Goal: Task Accomplishment & Management: Complete application form

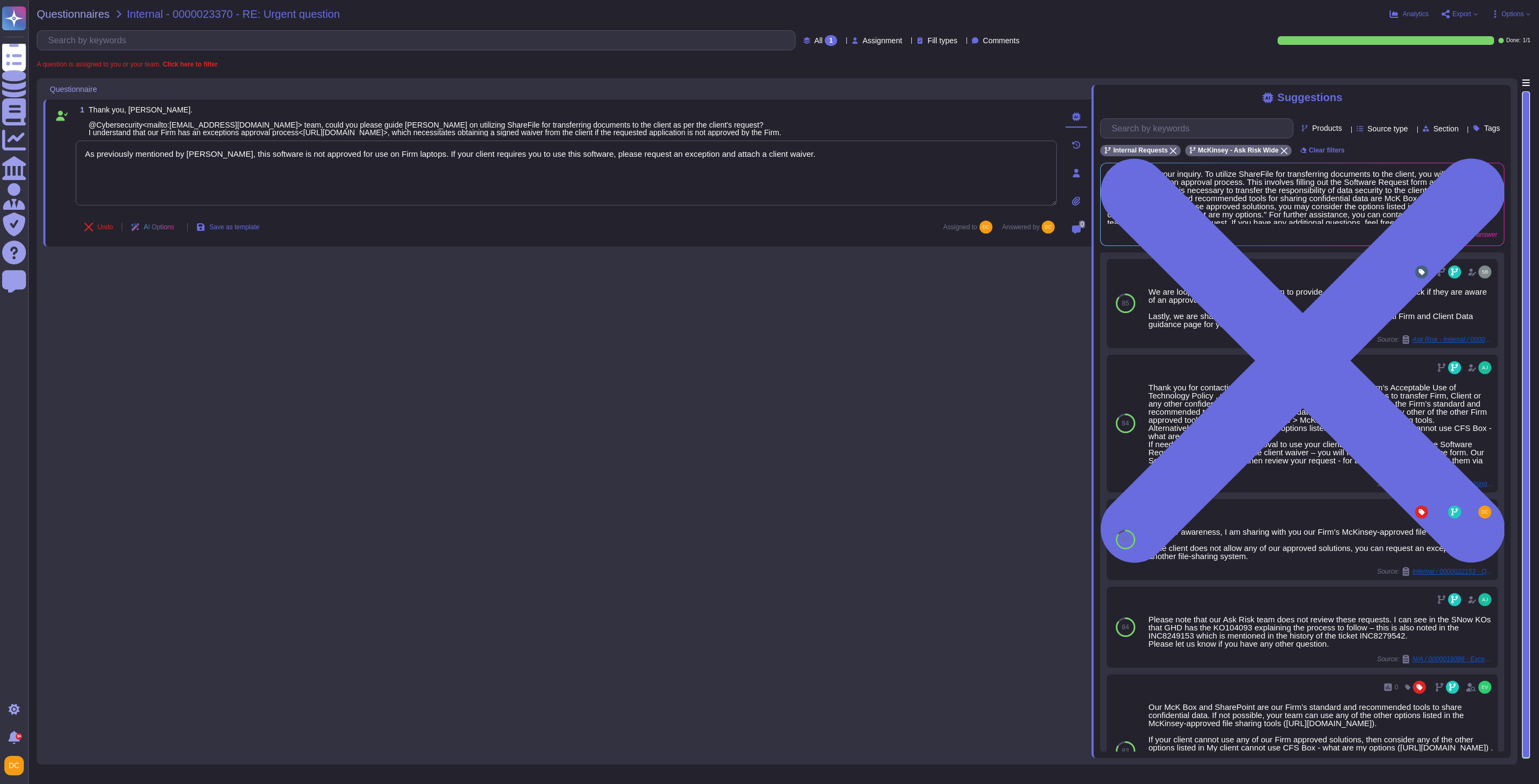
type textarea "As previously mentioned by [PERSON_NAME], this software is not approved for use…"
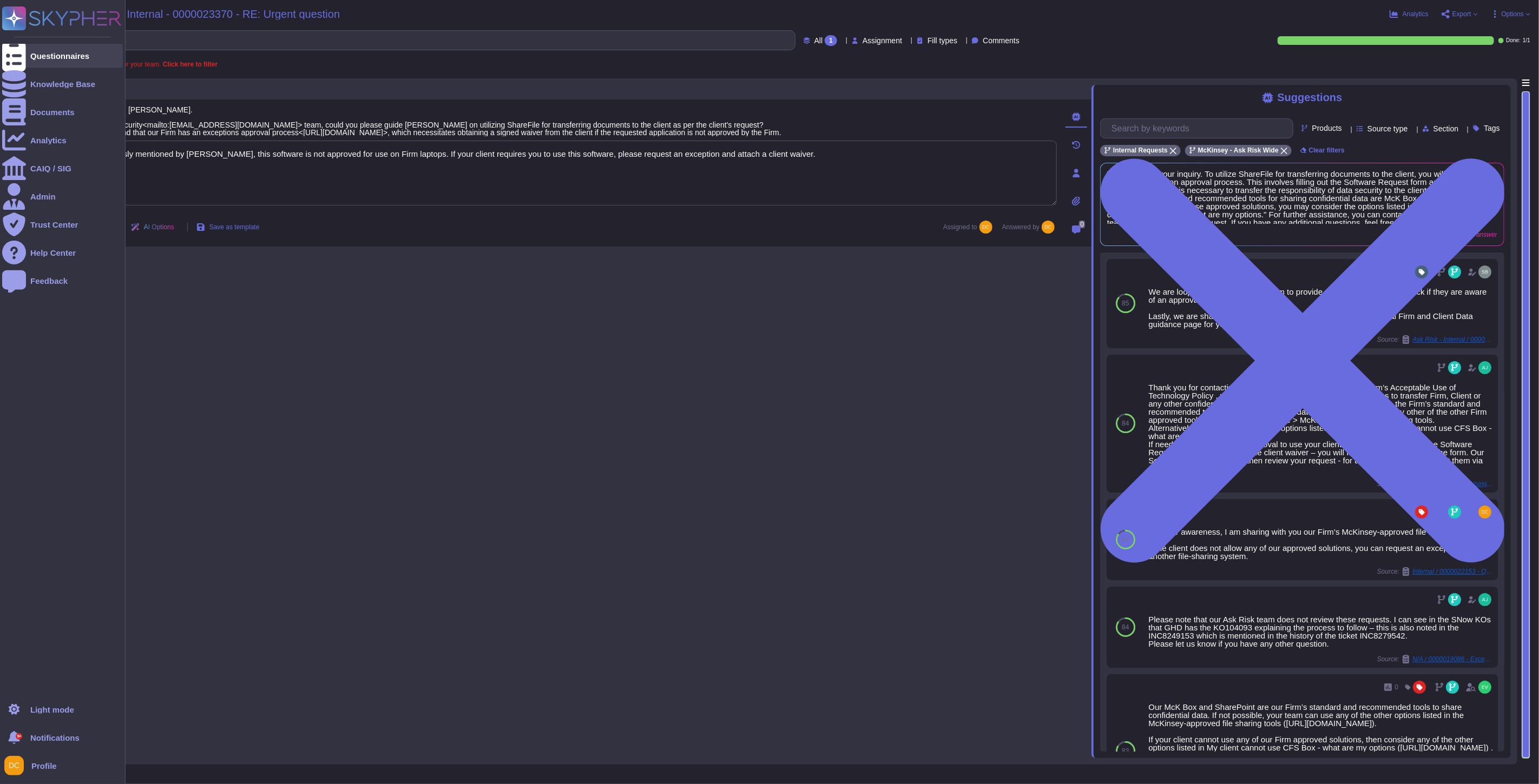
drag, startPoint x: 0, startPoint y: 0, endPoint x: 15, endPoint y: 61, distance: 62.8
click at [15, 61] on div at bounding box center [14, 56] width 24 height 24
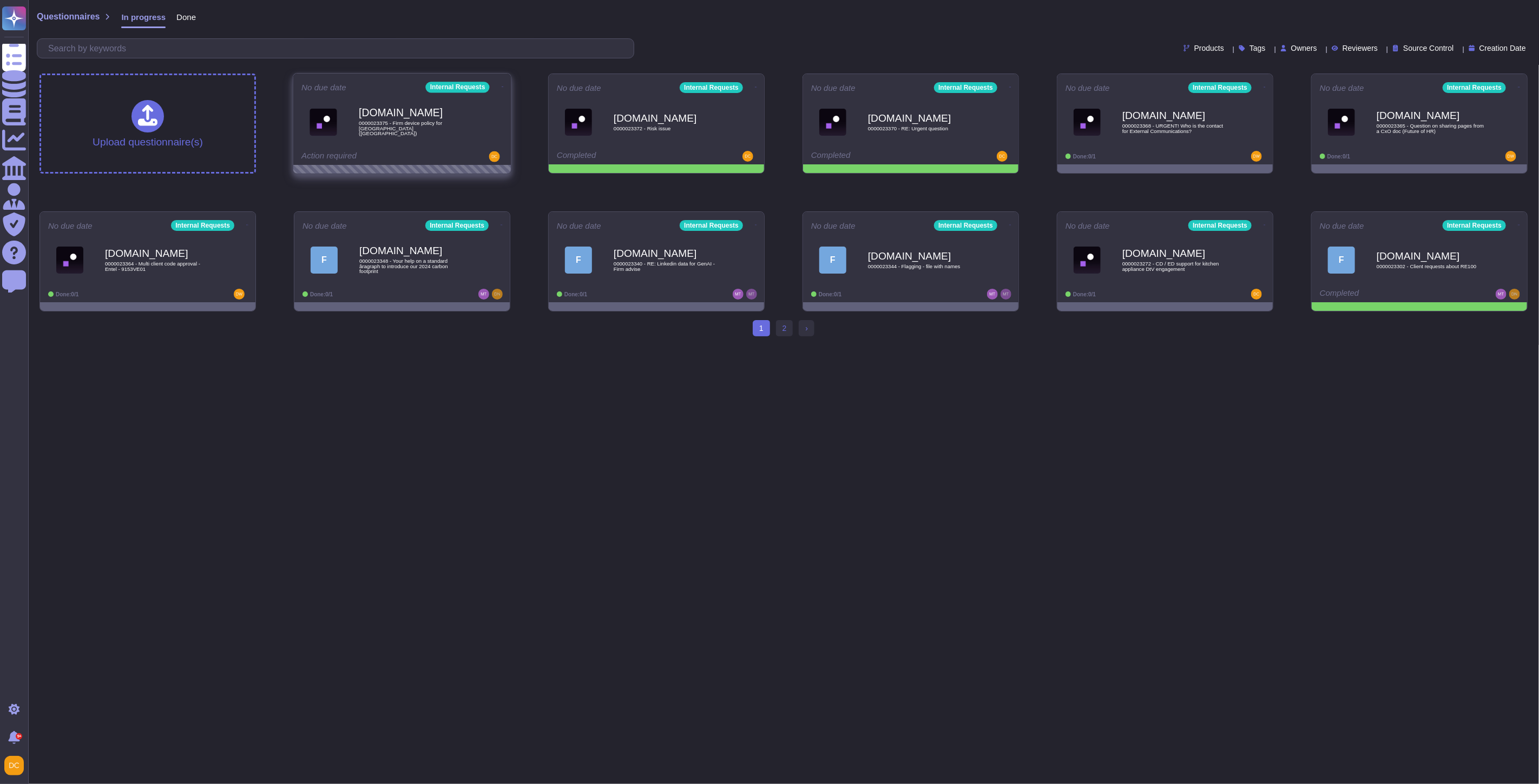
click at [442, 142] on div "[DOMAIN_NAME] 0000023375 - Firm device policy for [GEOGRAPHIC_DATA] ([GEOGRAPHI…" at bounding box center [413, 122] width 109 height 44
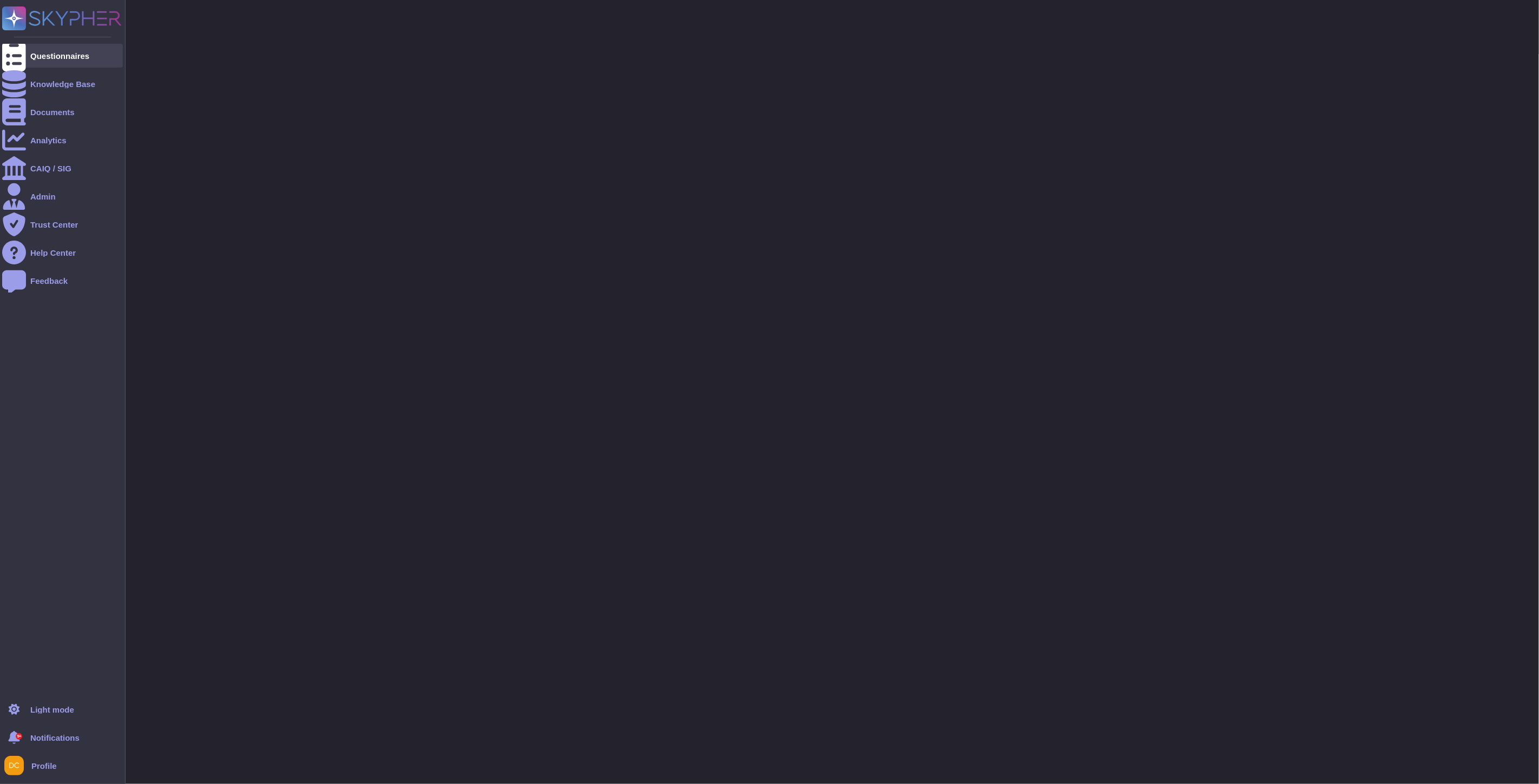
click at [24, 56] on div at bounding box center [14, 56] width 24 height 24
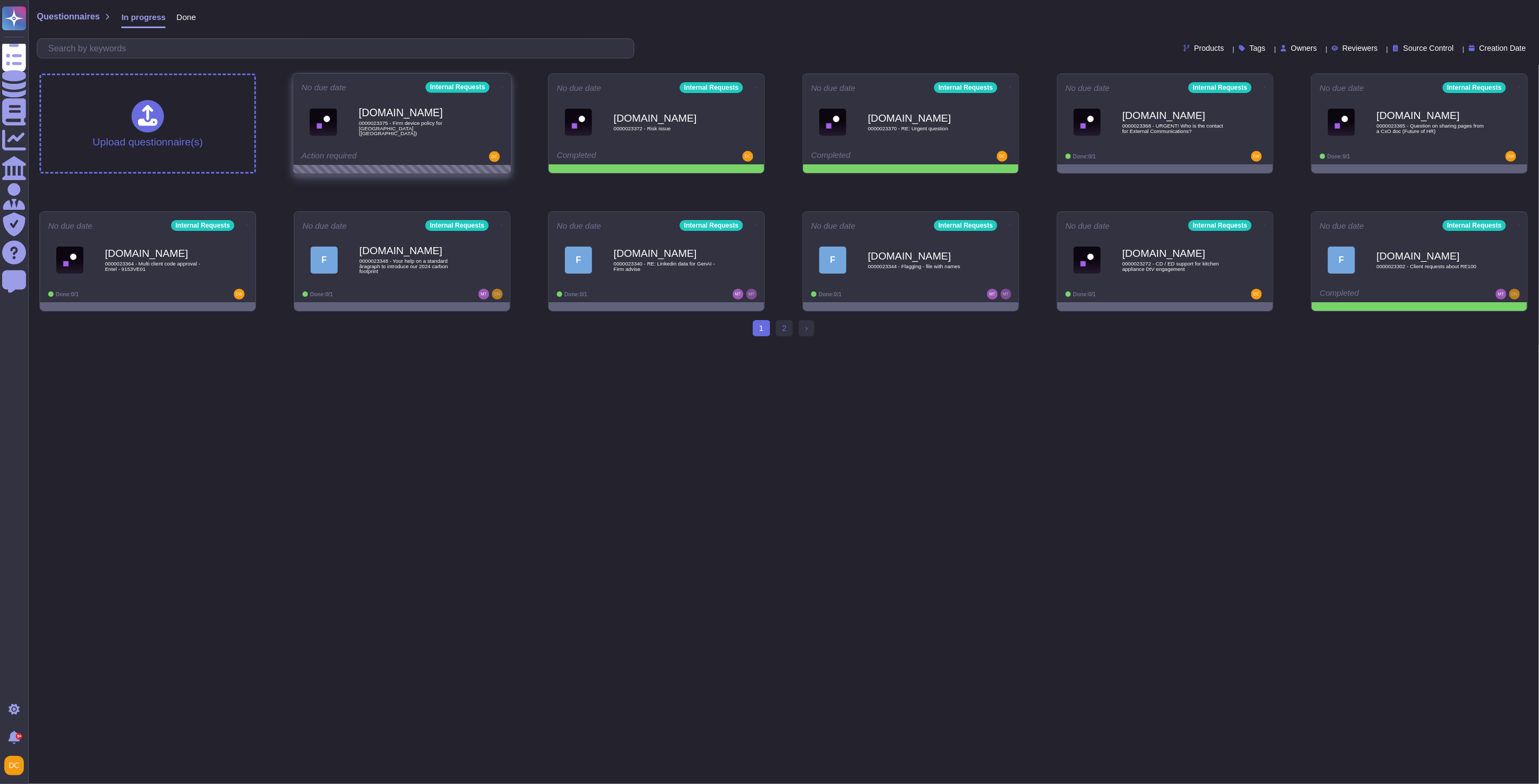
click at [502, 87] on icon at bounding box center [503, 87] width 2 height 1
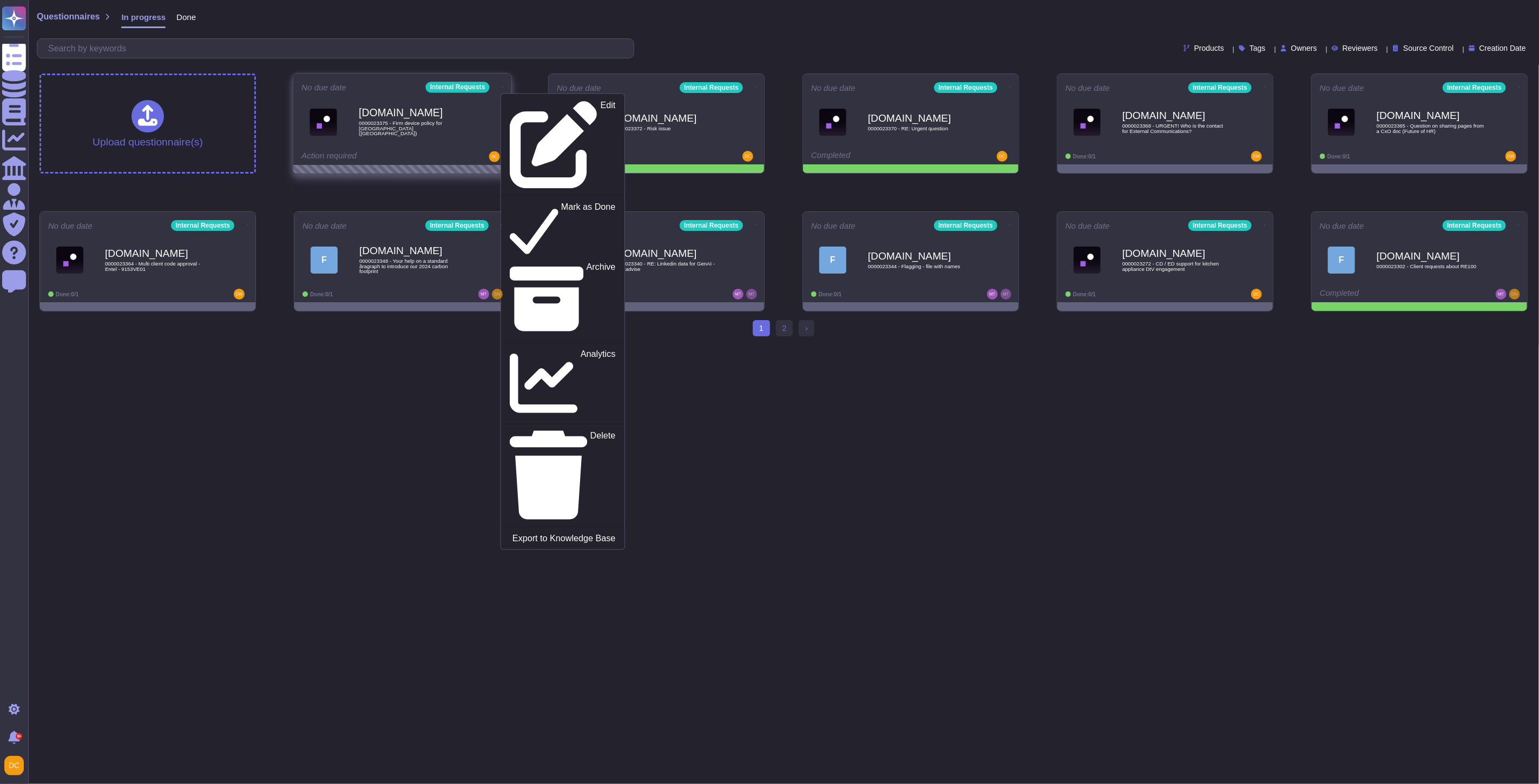
click at [508, 98] on div "Edit Mark as Done Archive Analytics Delete Export to Knowledge Base" at bounding box center [563, 322] width 124 height 456
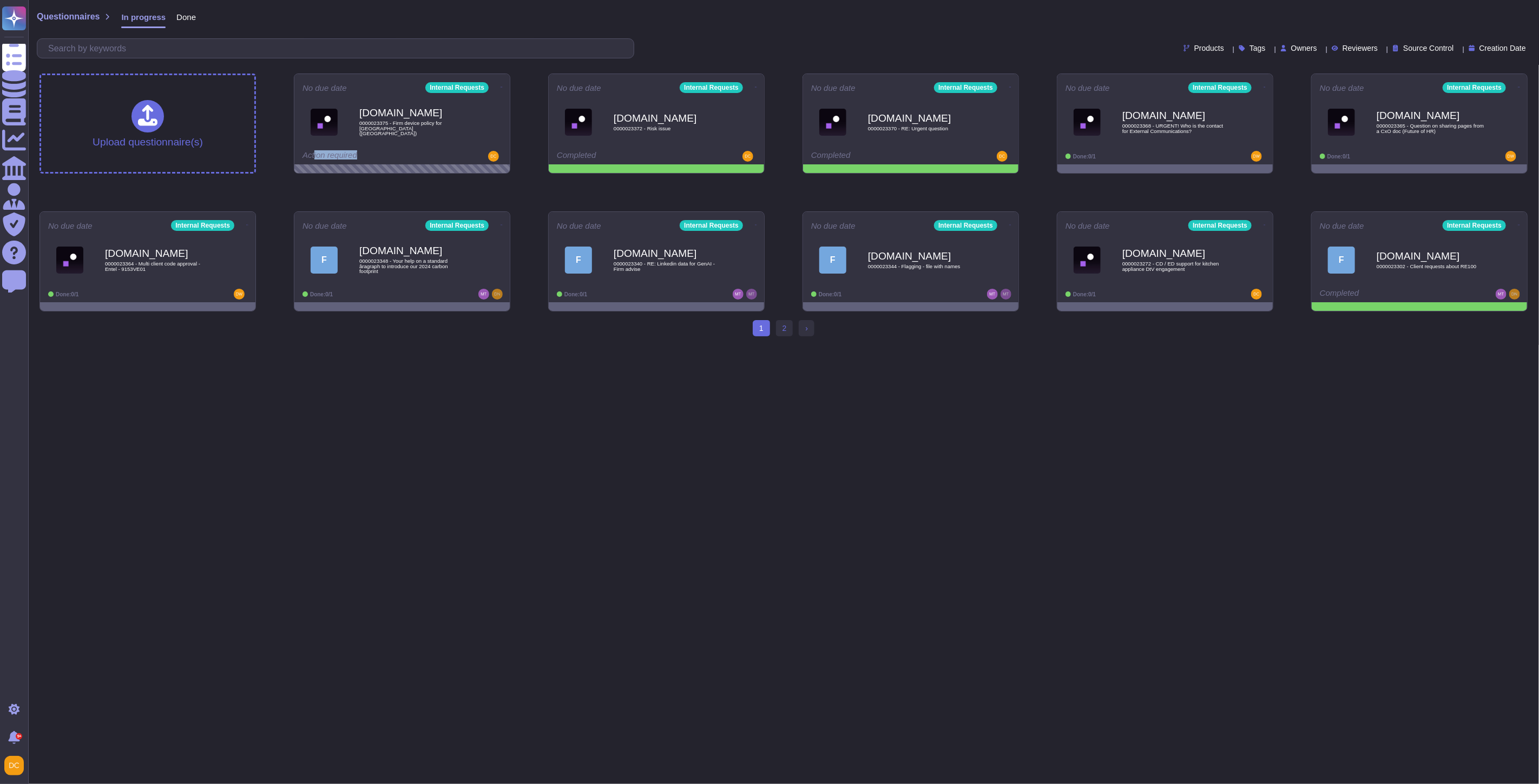
drag, startPoint x: 314, startPoint y: 158, endPoint x: 385, endPoint y: 160, distance: 71.0
click at [385, 160] on div "Action required" at bounding box center [369, 156] width 133 height 11
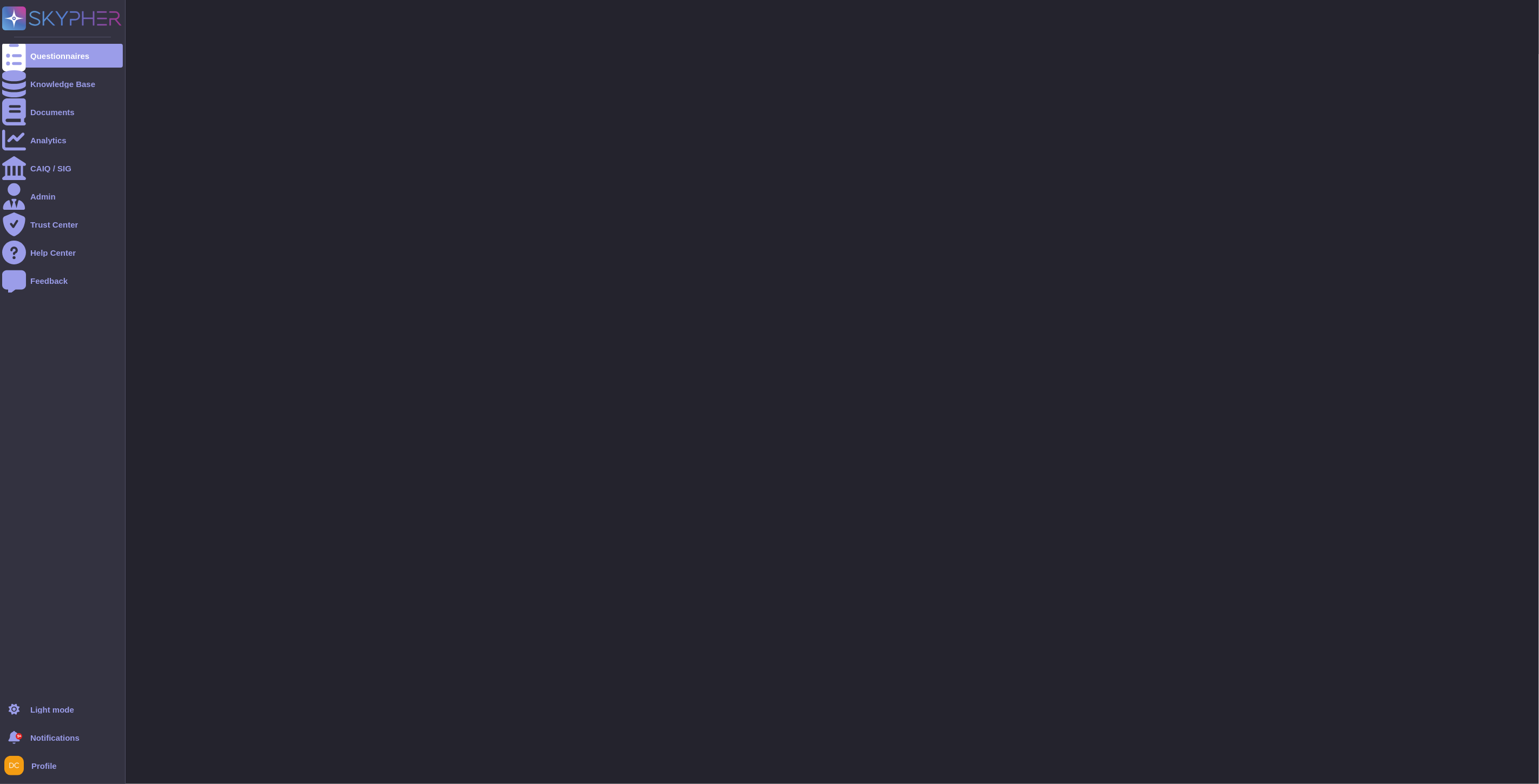
click at [0, 54] on div "Questionnaires Knowledge Base Documents Analytics CAIQ / SIG Admin Trust Center…" at bounding box center [63, 392] width 125 height 784
click at [36, 53] on div "Questionnaires" at bounding box center [60, 56] width 59 height 8
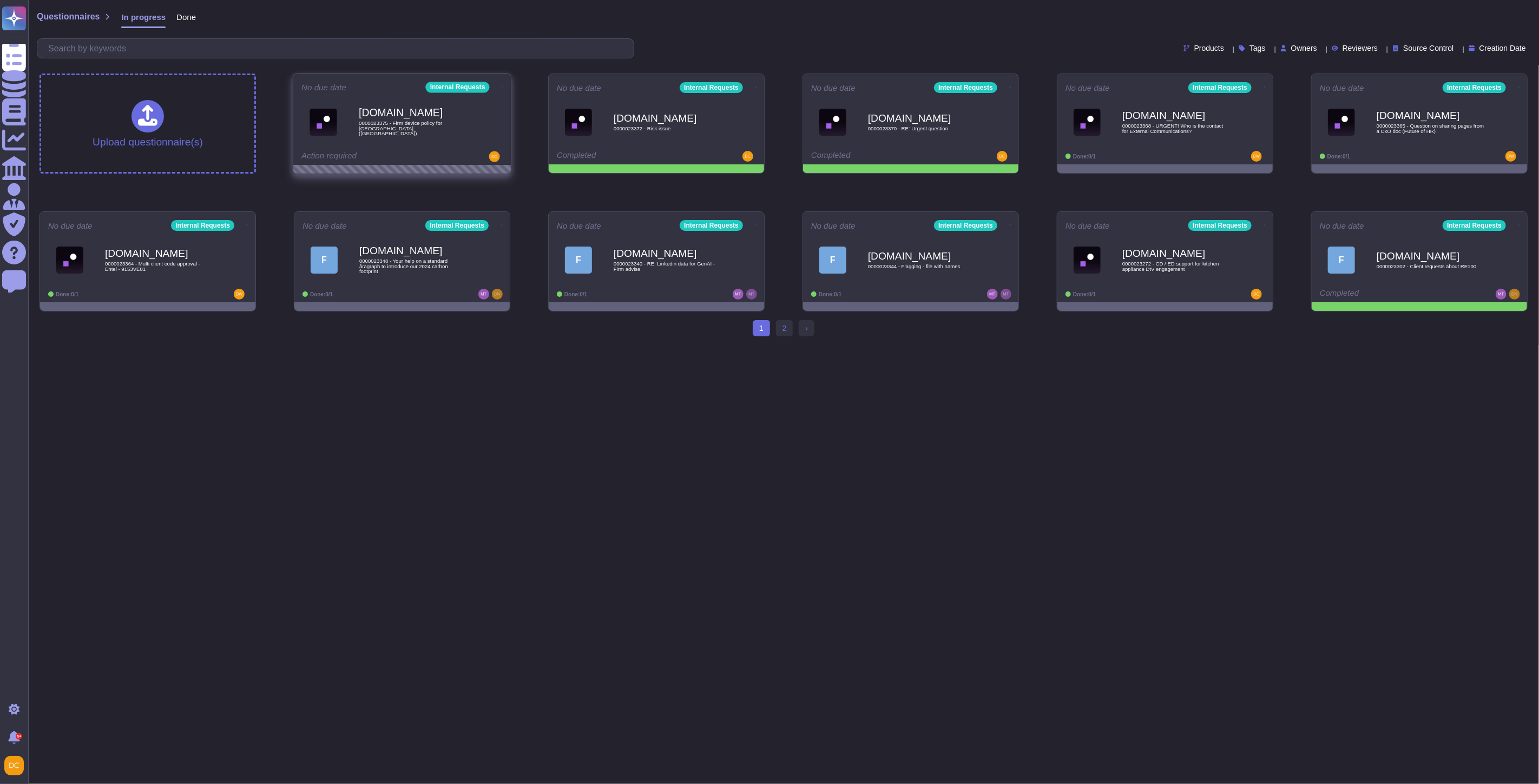
click at [502, 85] on icon at bounding box center [503, 87] width 2 height 3
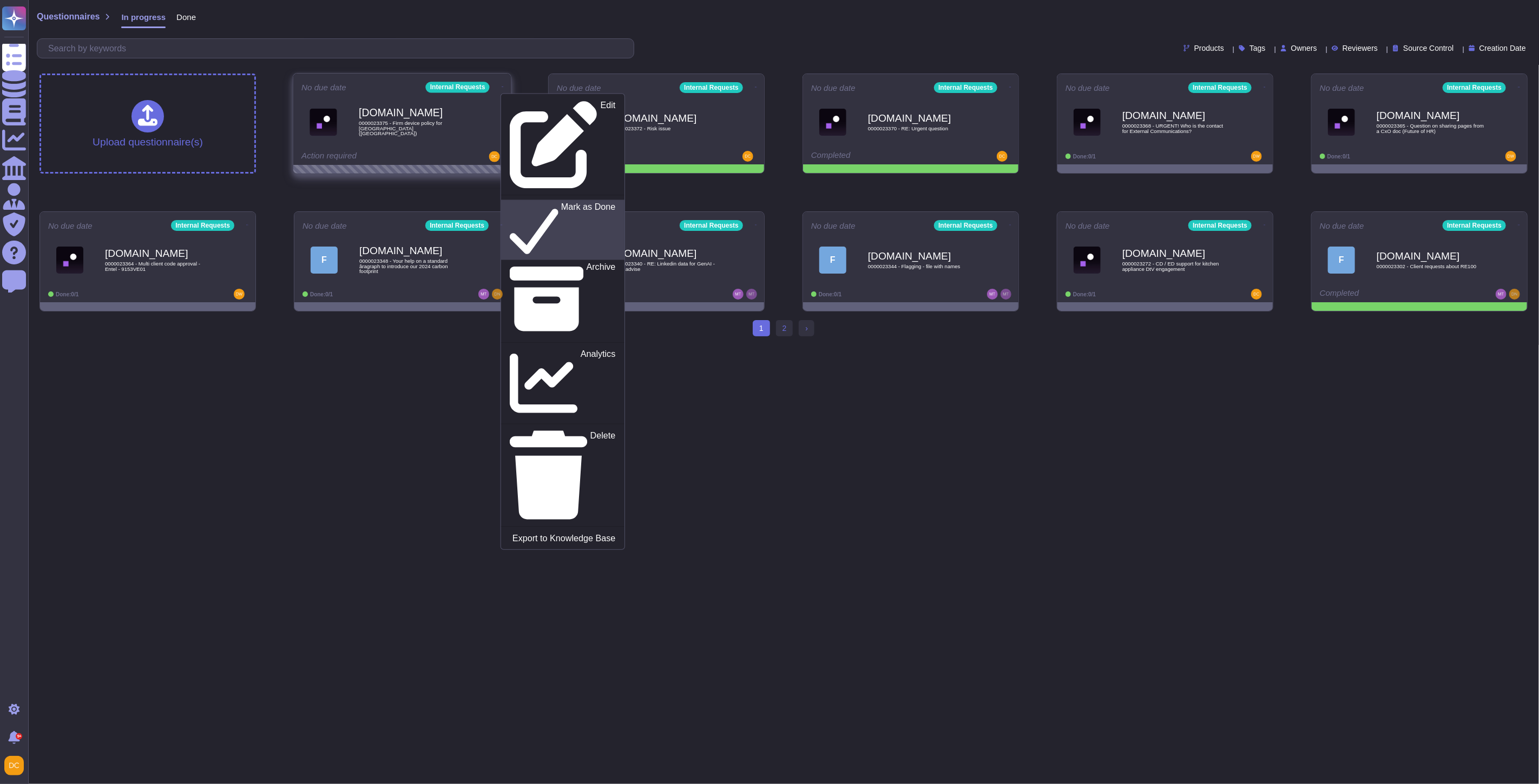
click at [526, 120] on div "Edit Mark as Done Archive Analytics Delete Export to Knowledge Base" at bounding box center [563, 322] width 124 height 456
click at [561, 203] on p "Mark as Done" at bounding box center [588, 230] width 54 height 55
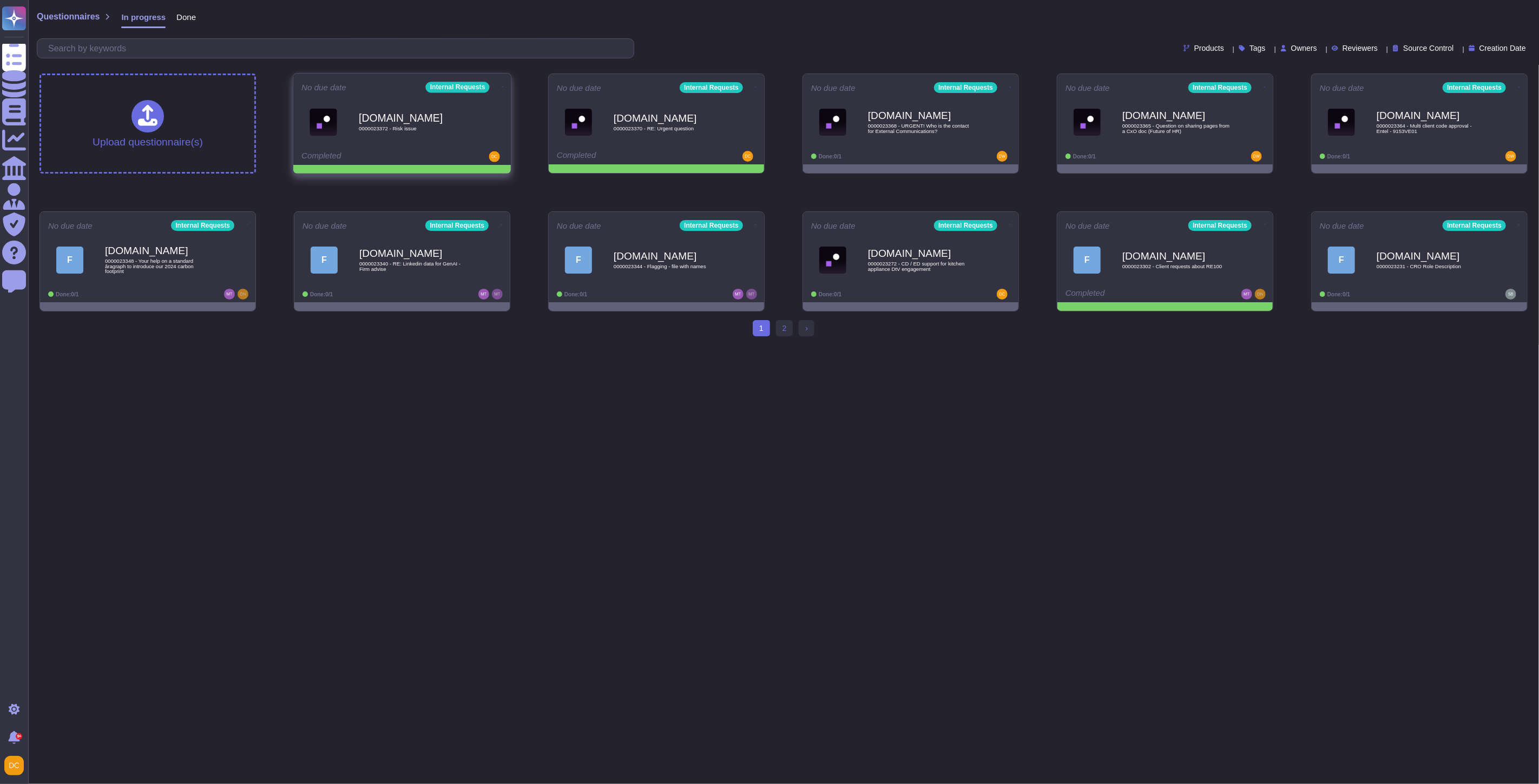
click at [502, 87] on icon at bounding box center [503, 87] width 2 height 1
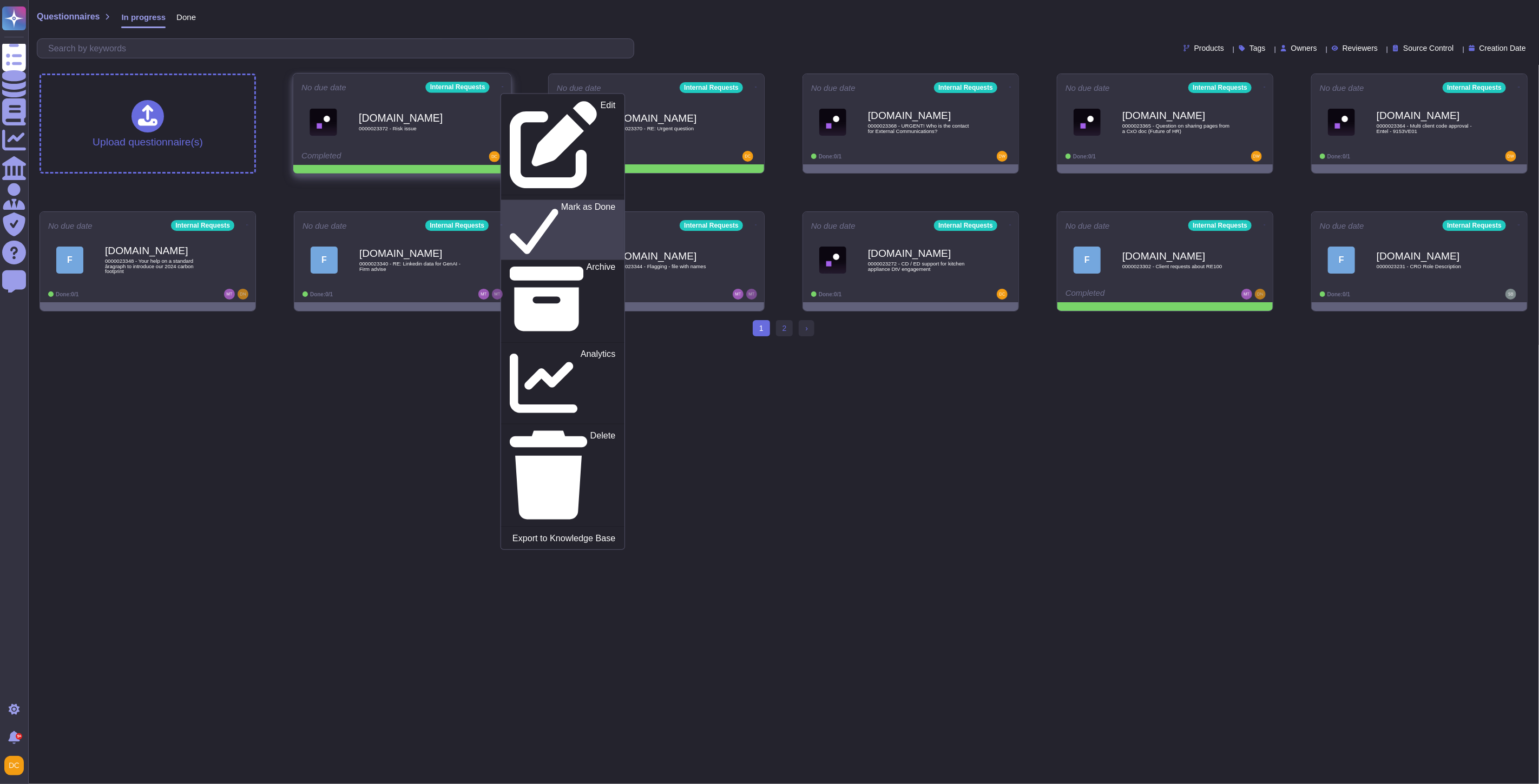
click at [561, 203] on p "Mark as Done" at bounding box center [588, 230] width 54 height 55
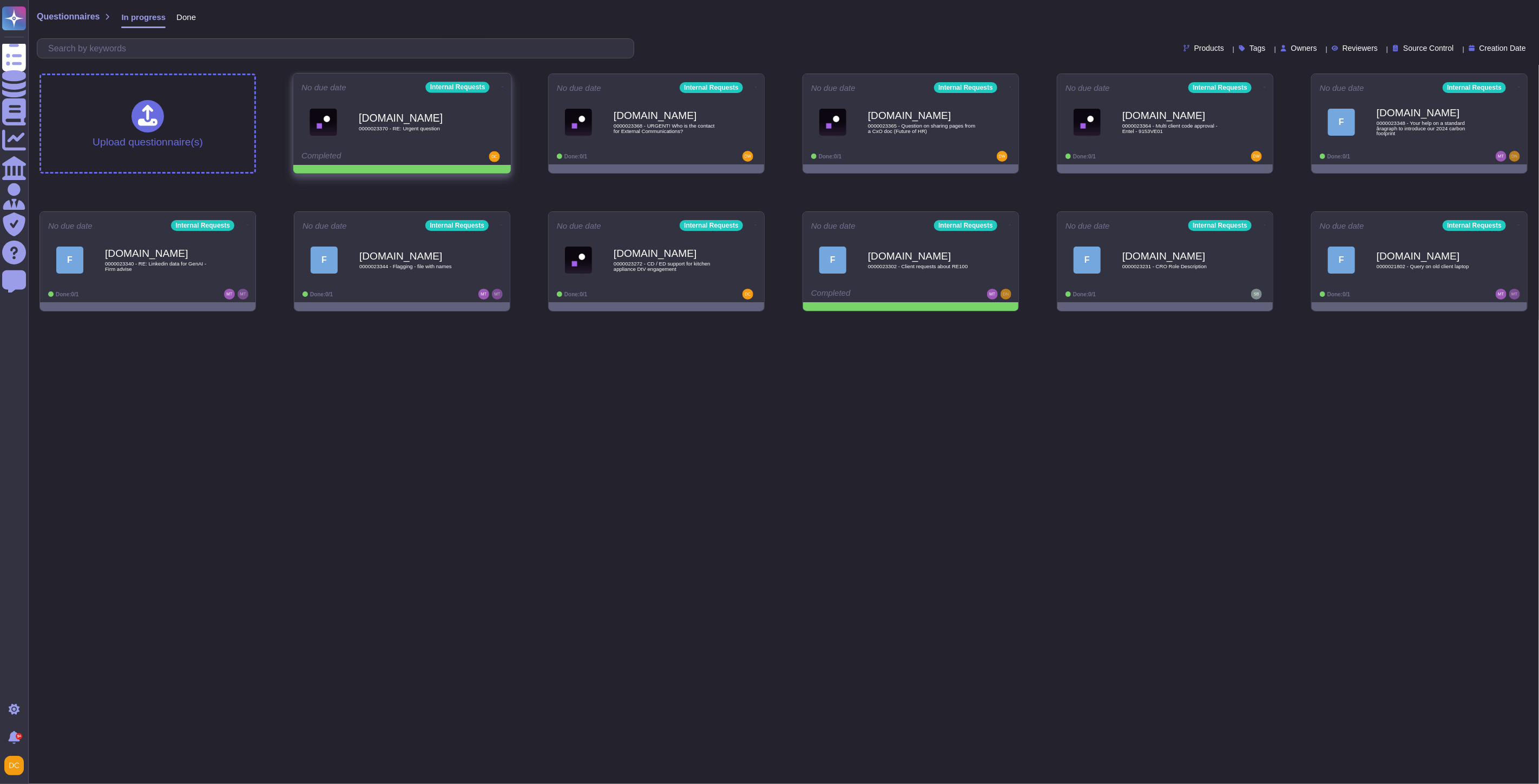
click at [502, 85] on icon at bounding box center [503, 87] width 2 height 3
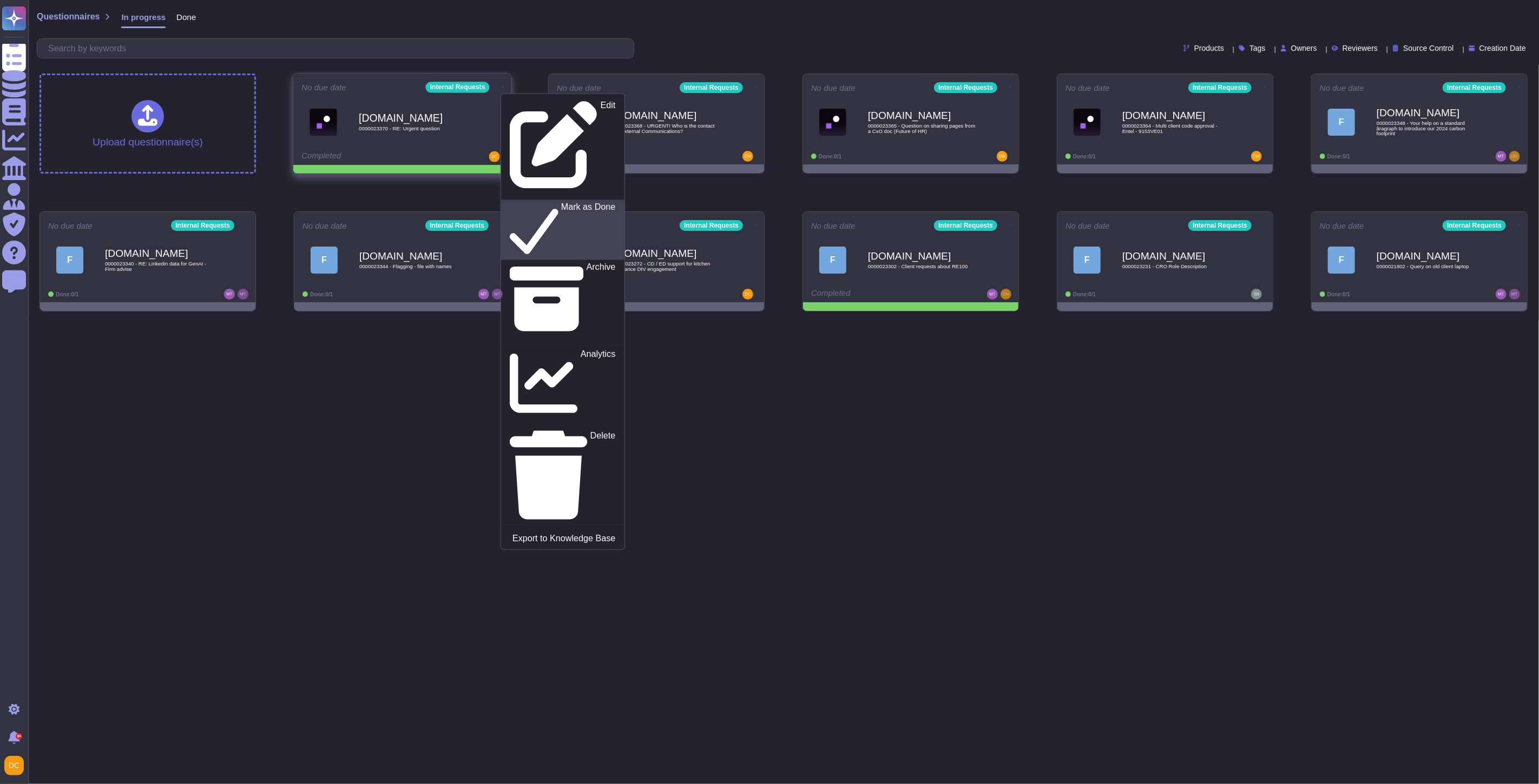
click at [561, 203] on p "Mark as Done" at bounding box center [588, 230] width 54 height 55
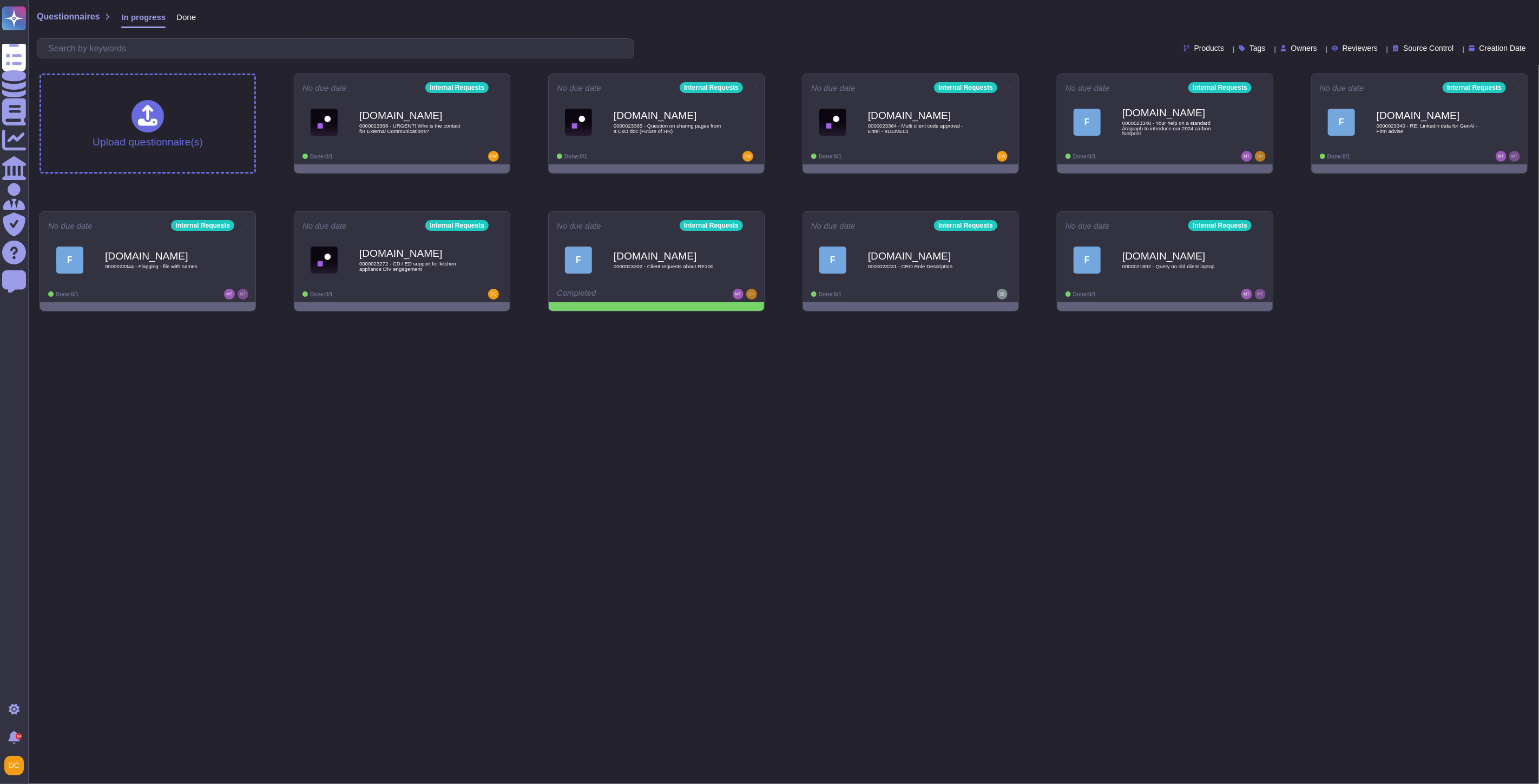
click at [183, 20] on span "Done" at bounding box center [186, 17] width 20 height 8
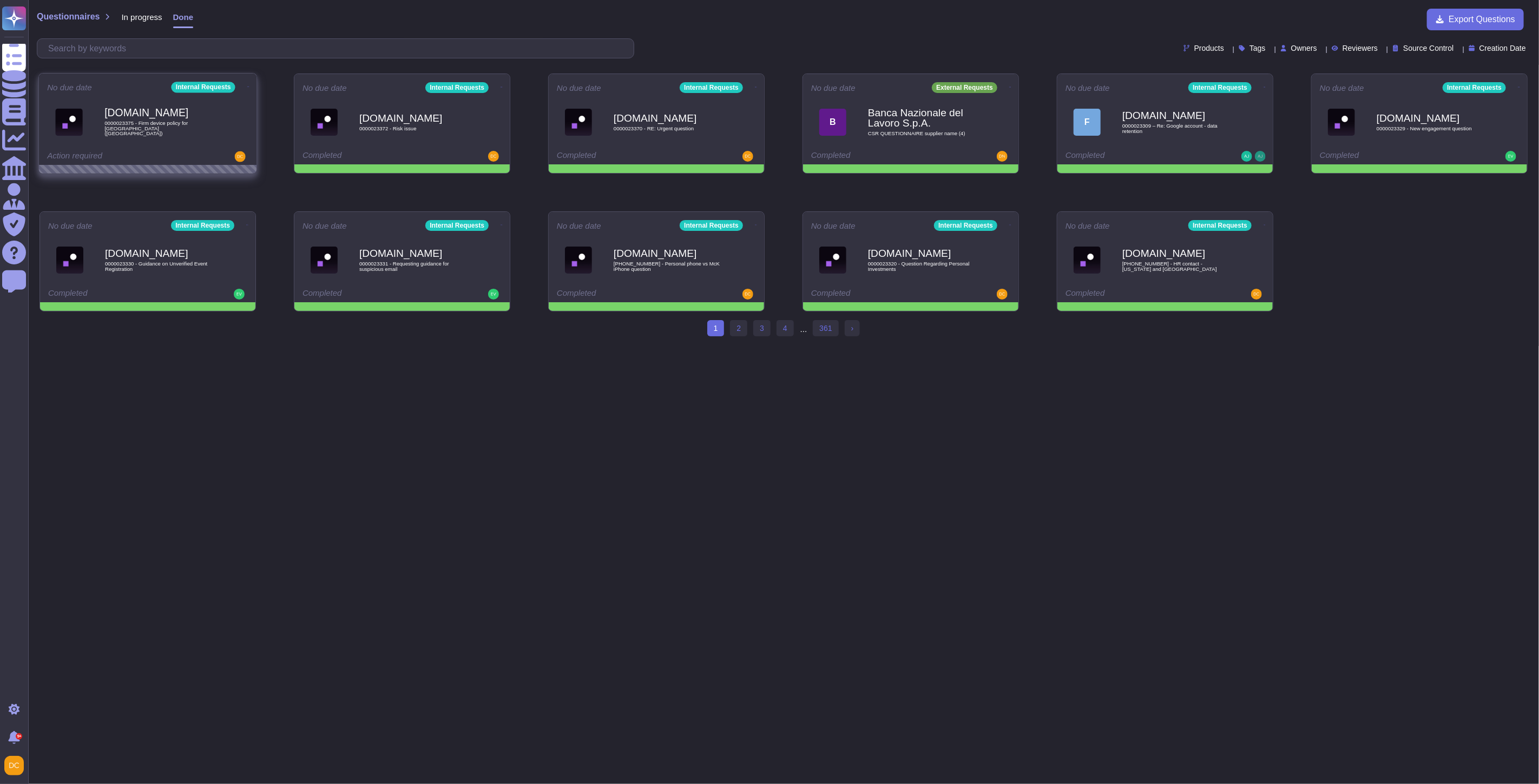
click at [180, 125] on span "0000023375 - Firm device policy for [GEOGRAPHIC_DATA] ([GEOGRAPHIC_DATA])" at bounding box center [159, 128] width 109 height 16
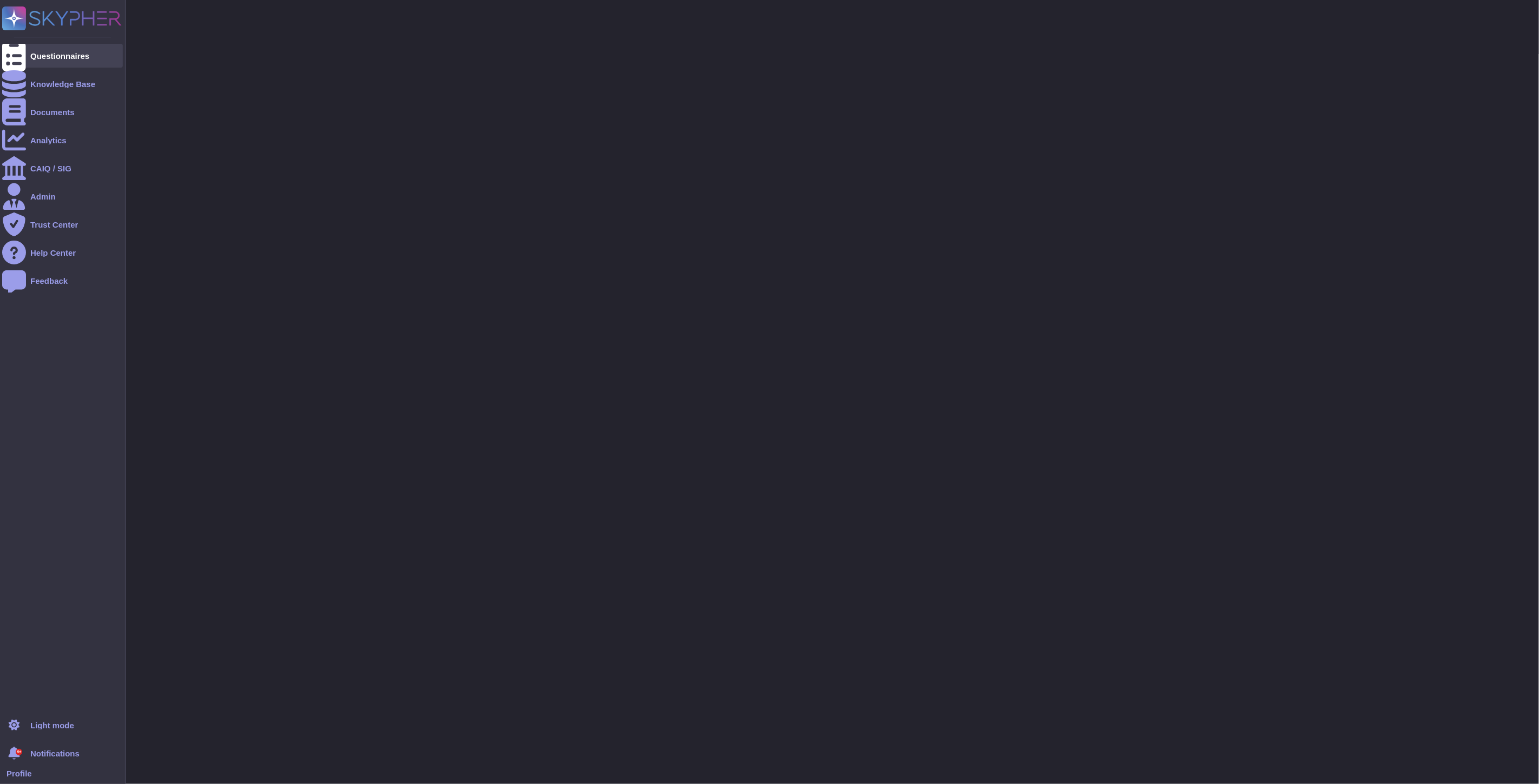
click at [17, 57] on icon at bounding box center [14, 56] width 24 height 32
click at [40, 56] on div "Questionnaires" at bounding box center [60, 56] width 59 height 8
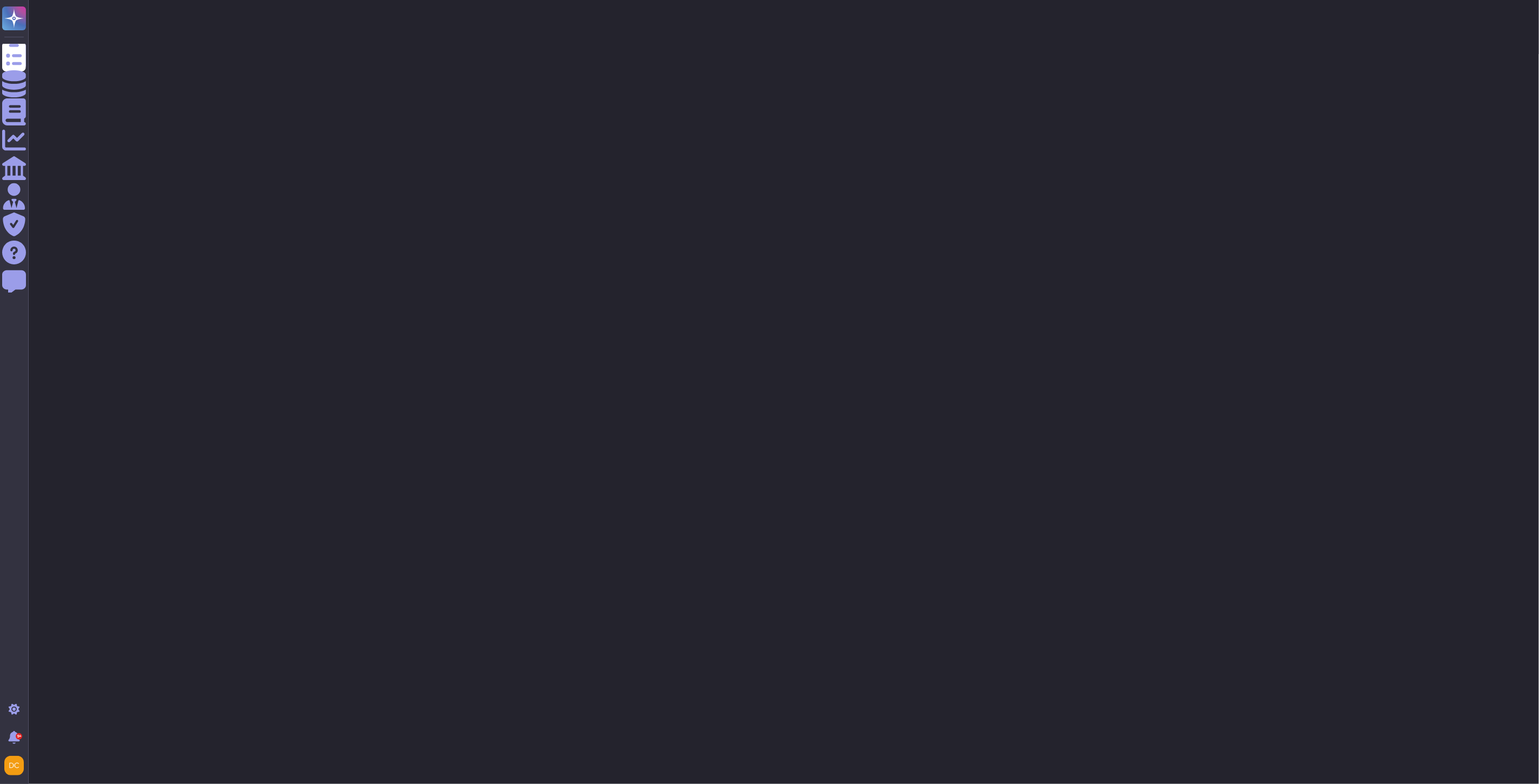
click at [192, 15] on div at bounding box center [783, 27] width 1511 height 54
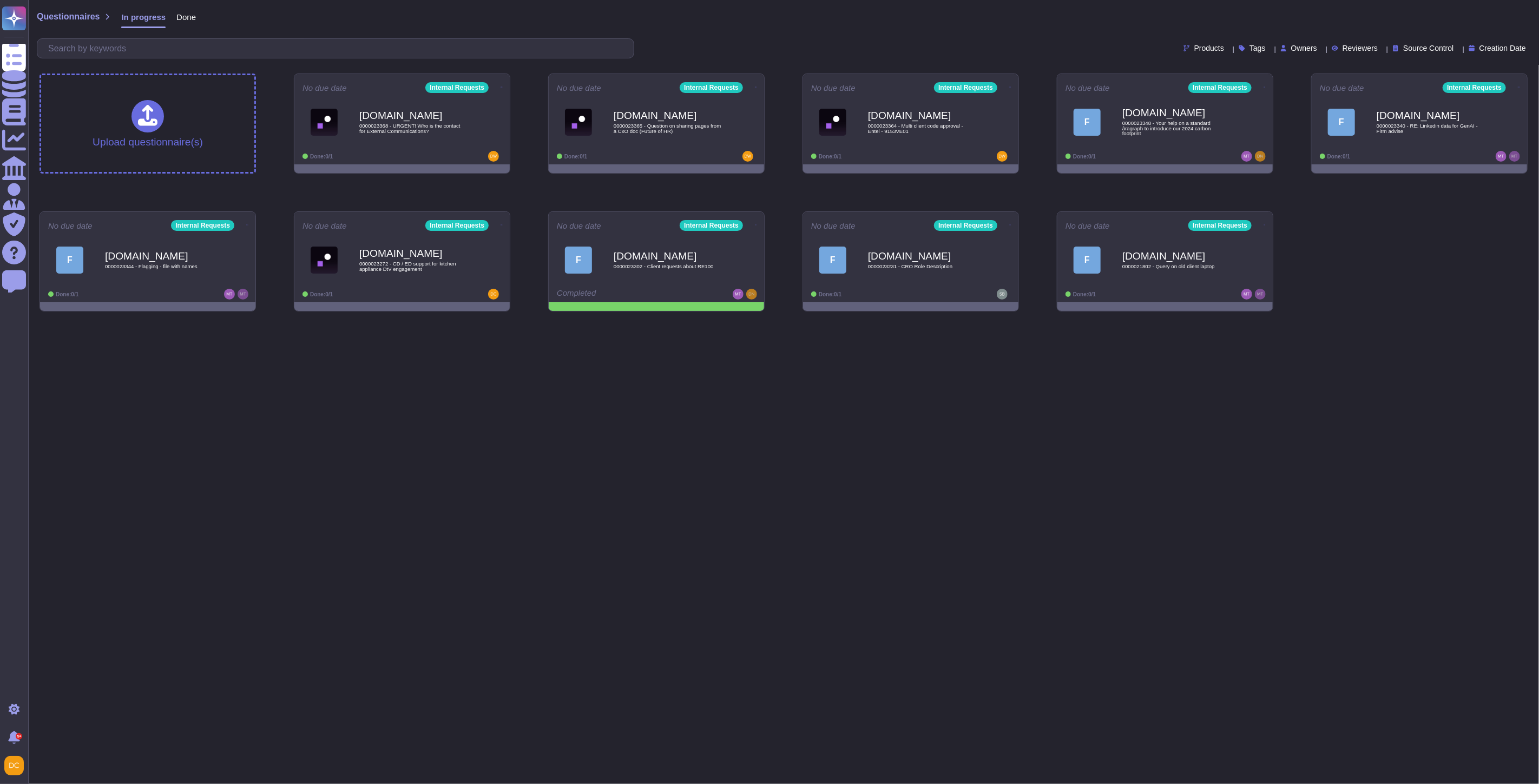
click at [175, 22] on div "Done" at bounding box center [180, 19] width 30 height 21
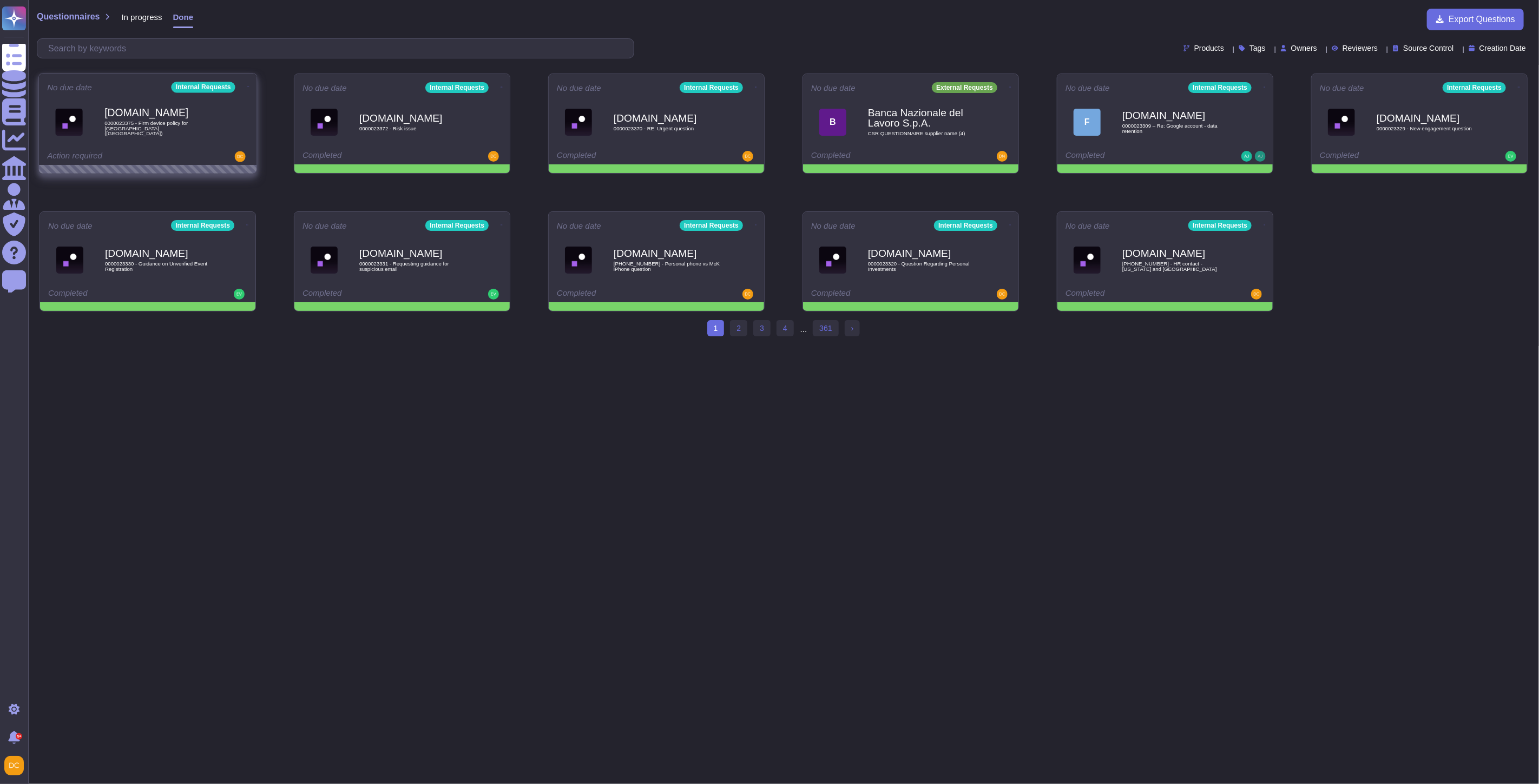
click at [247, 85] on icon at bounding box center [249, 87] width 2 height 3
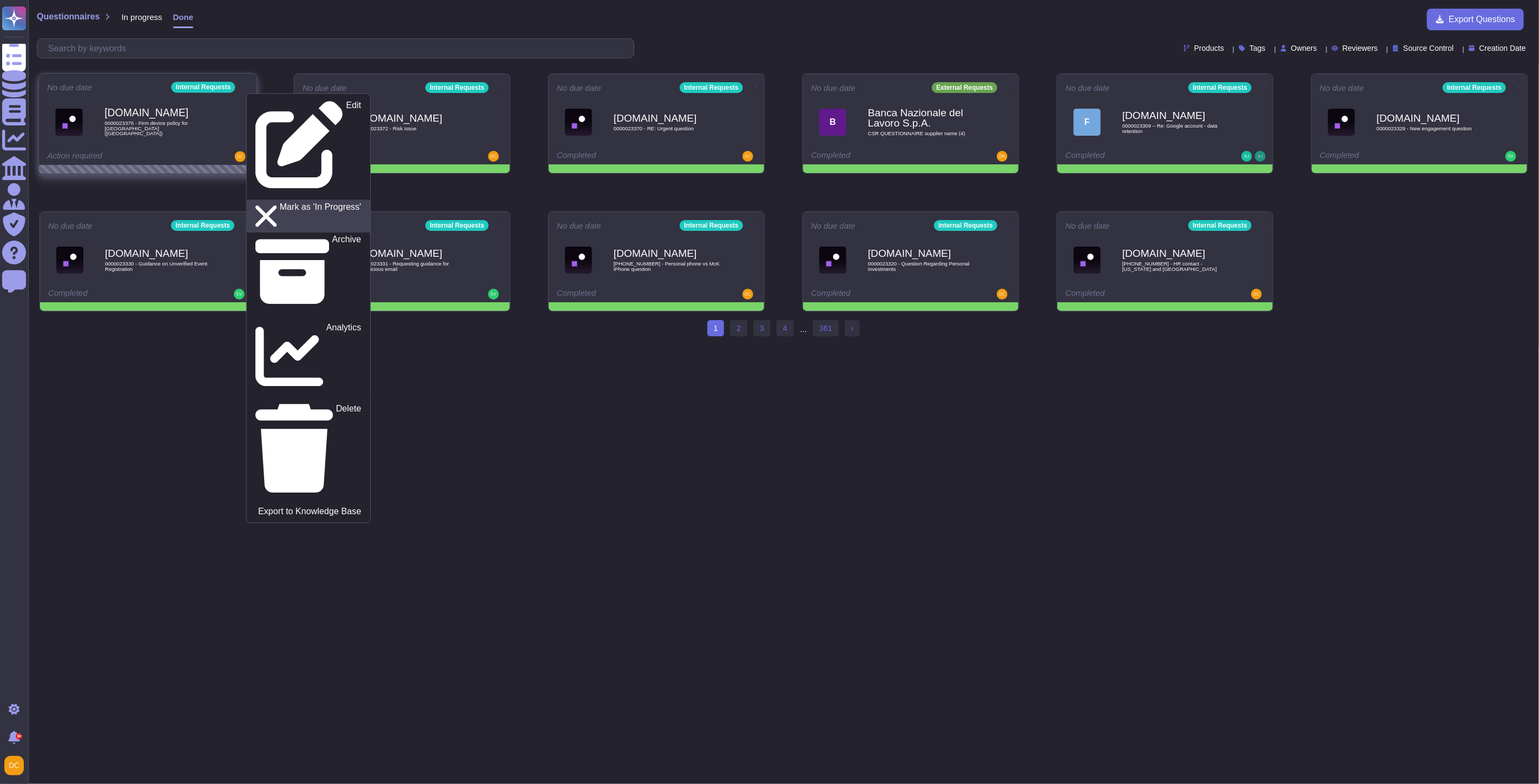
click at [301, 203] on p "Mark as 'In Progress'" at bounding box center [320, 217] width 82 height 28
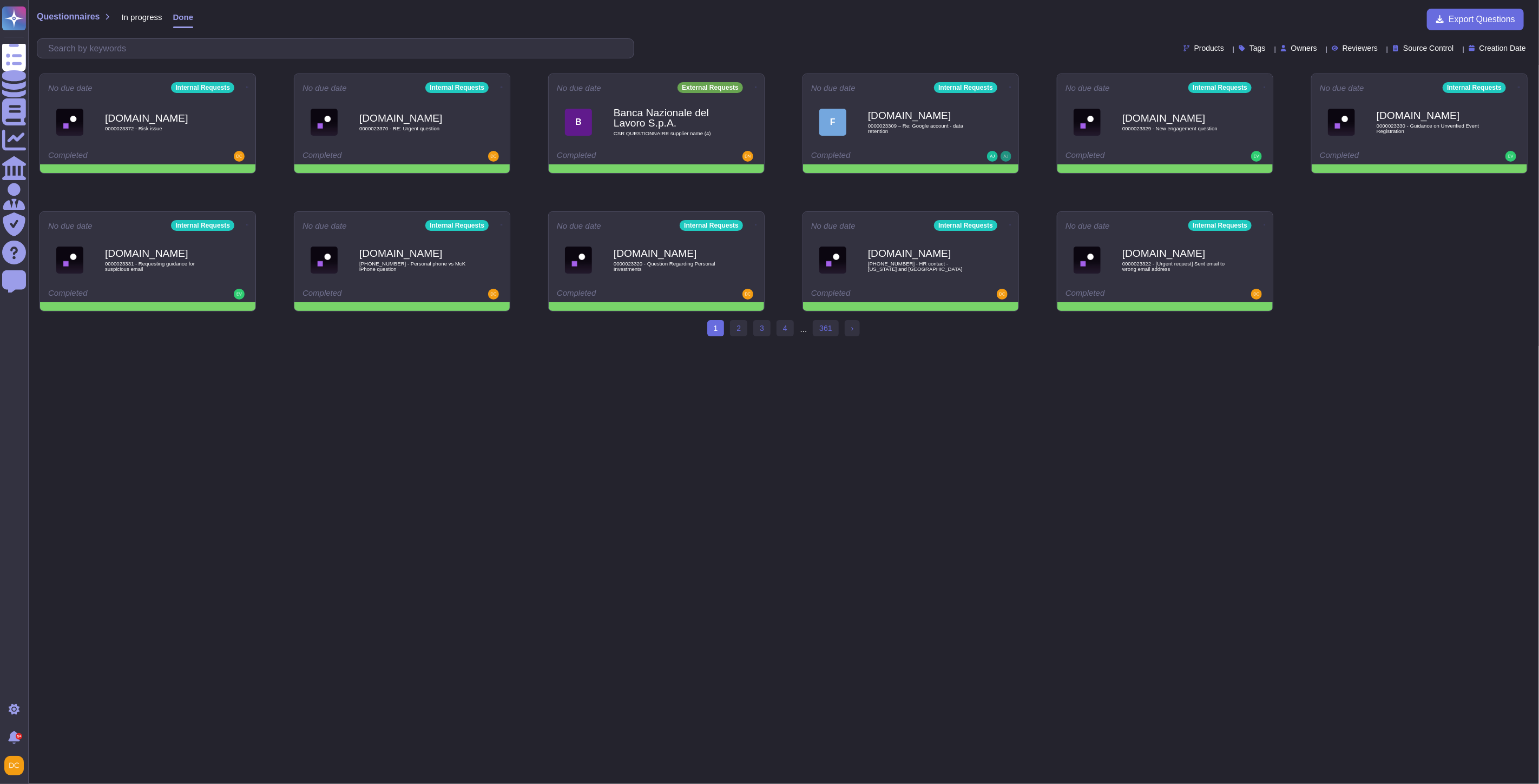
click at [143, 19] on span "In progress" at bounding box center [142, 17] width 41 height 8
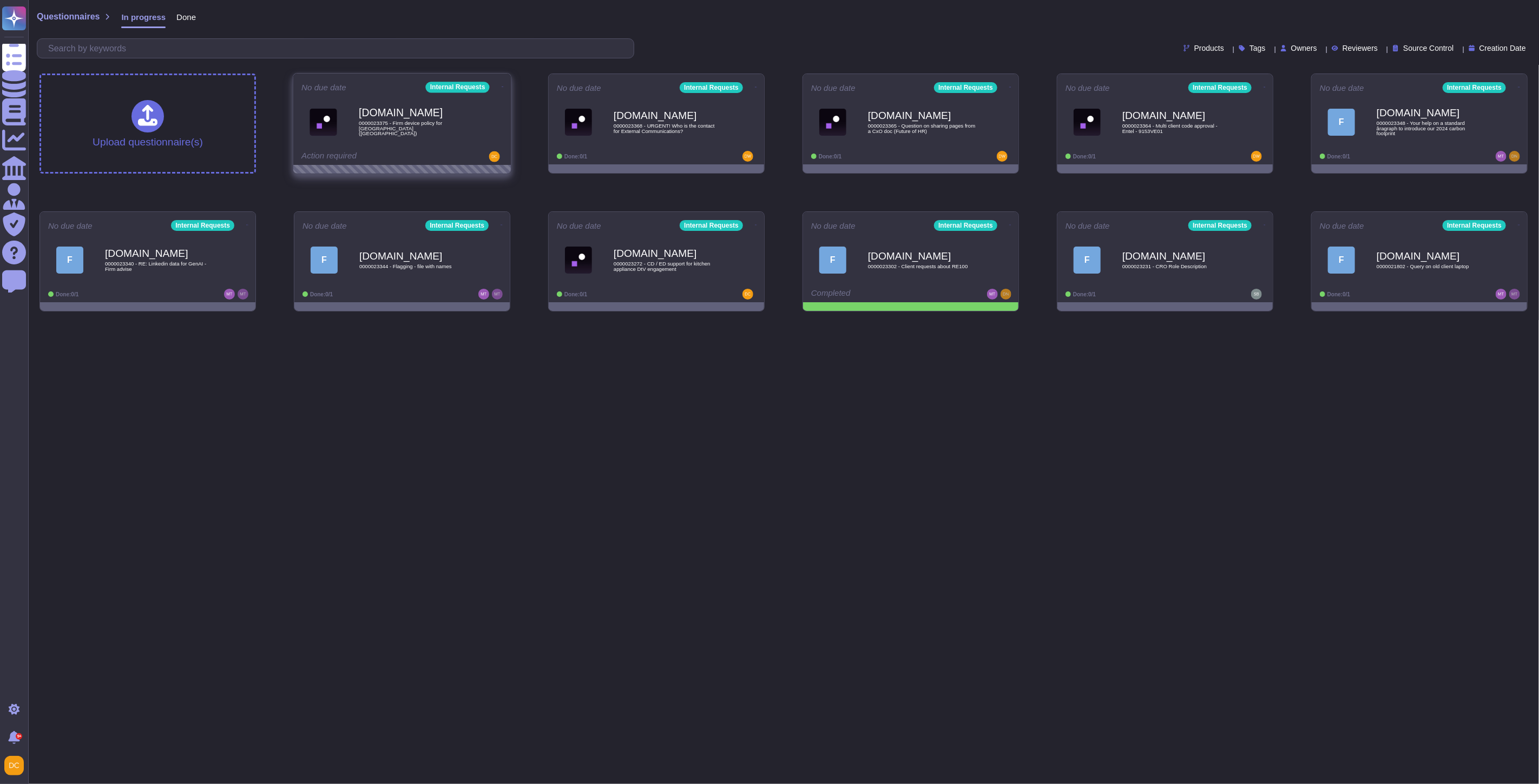
click at [378, 128] on span "0000023375 - Firm device policy for [GEOGRAPHIC_DATA] ([GEOGRAPHIC_DATA])" at bounding box center [413, 128] width 109 height 16
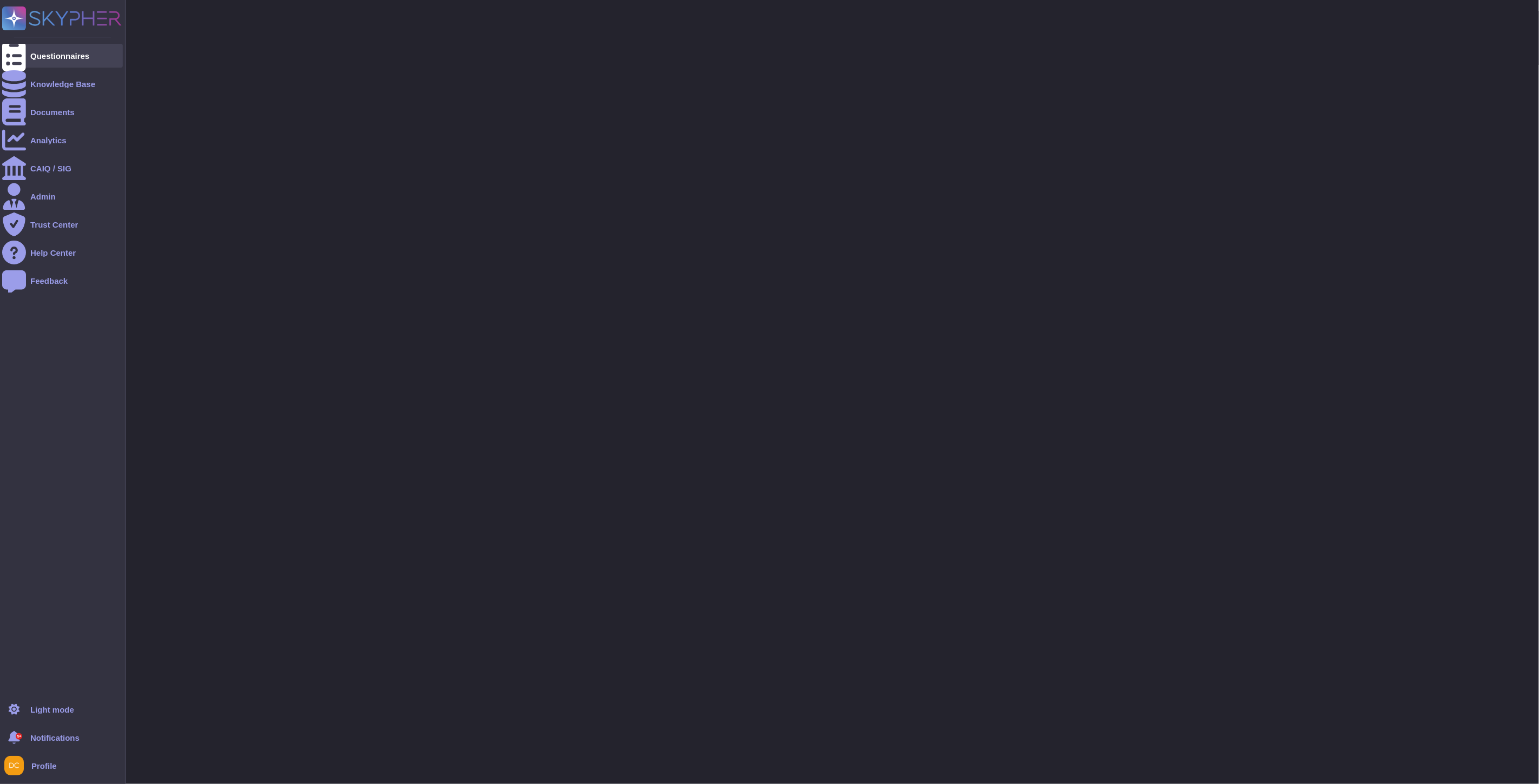
click at [23, 45] on div at bounding box center [14, 56] width 24 height 24
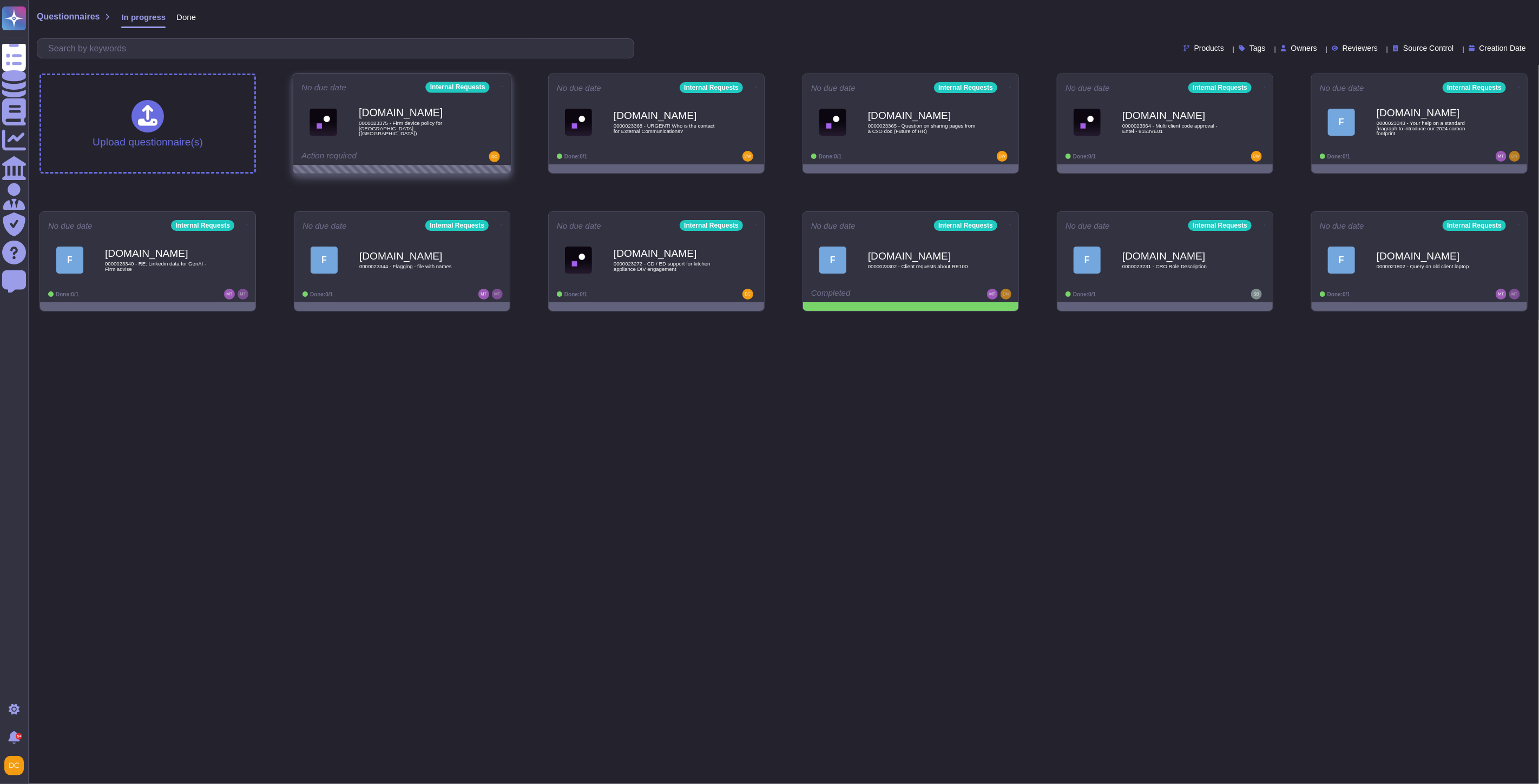
click at [502, 85] on icon at bounding box center [503, 87] width 2 height 3
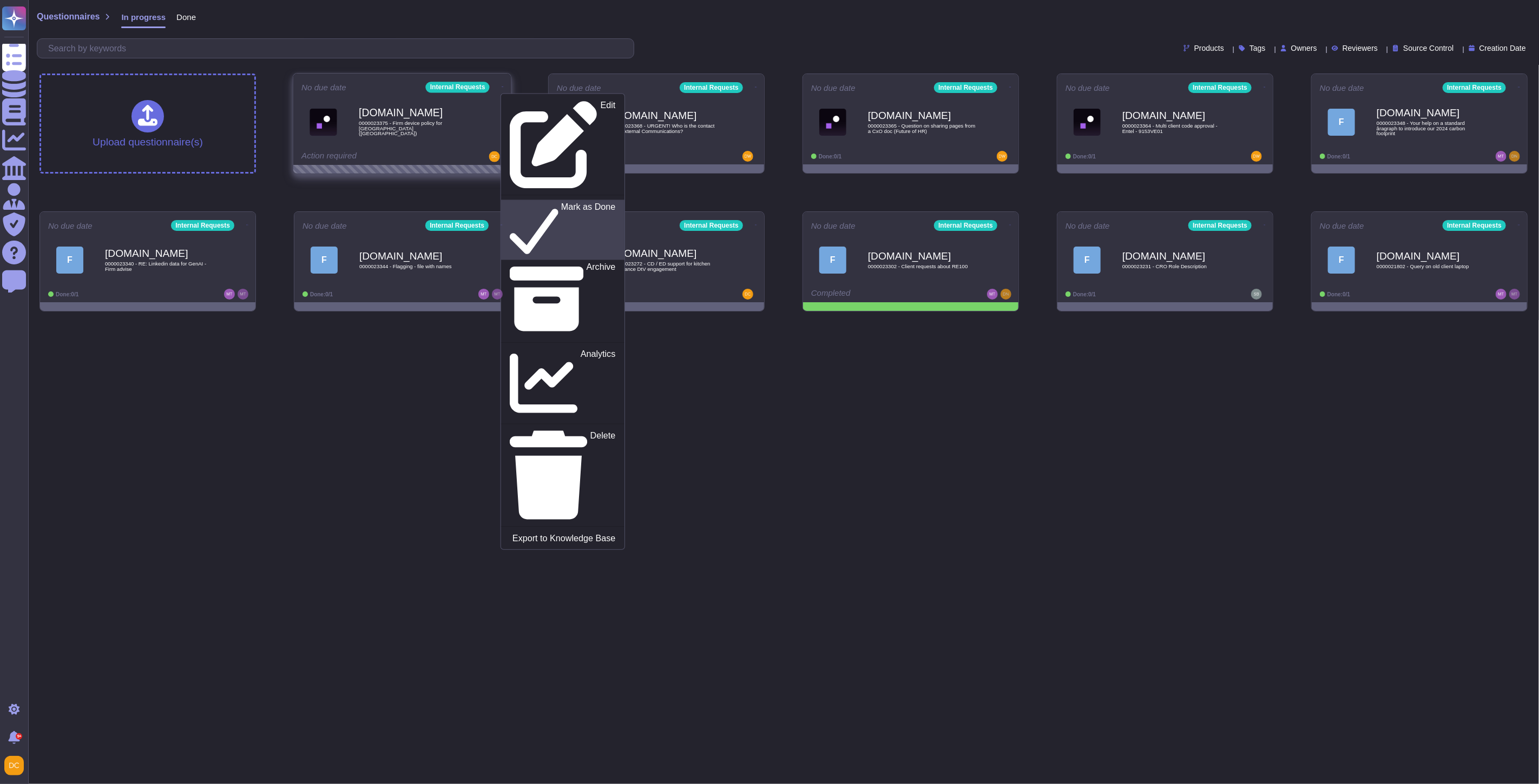
click at [561, 203] on p "Mark as Done" at bounding box center [588, 230] width 54 height 55
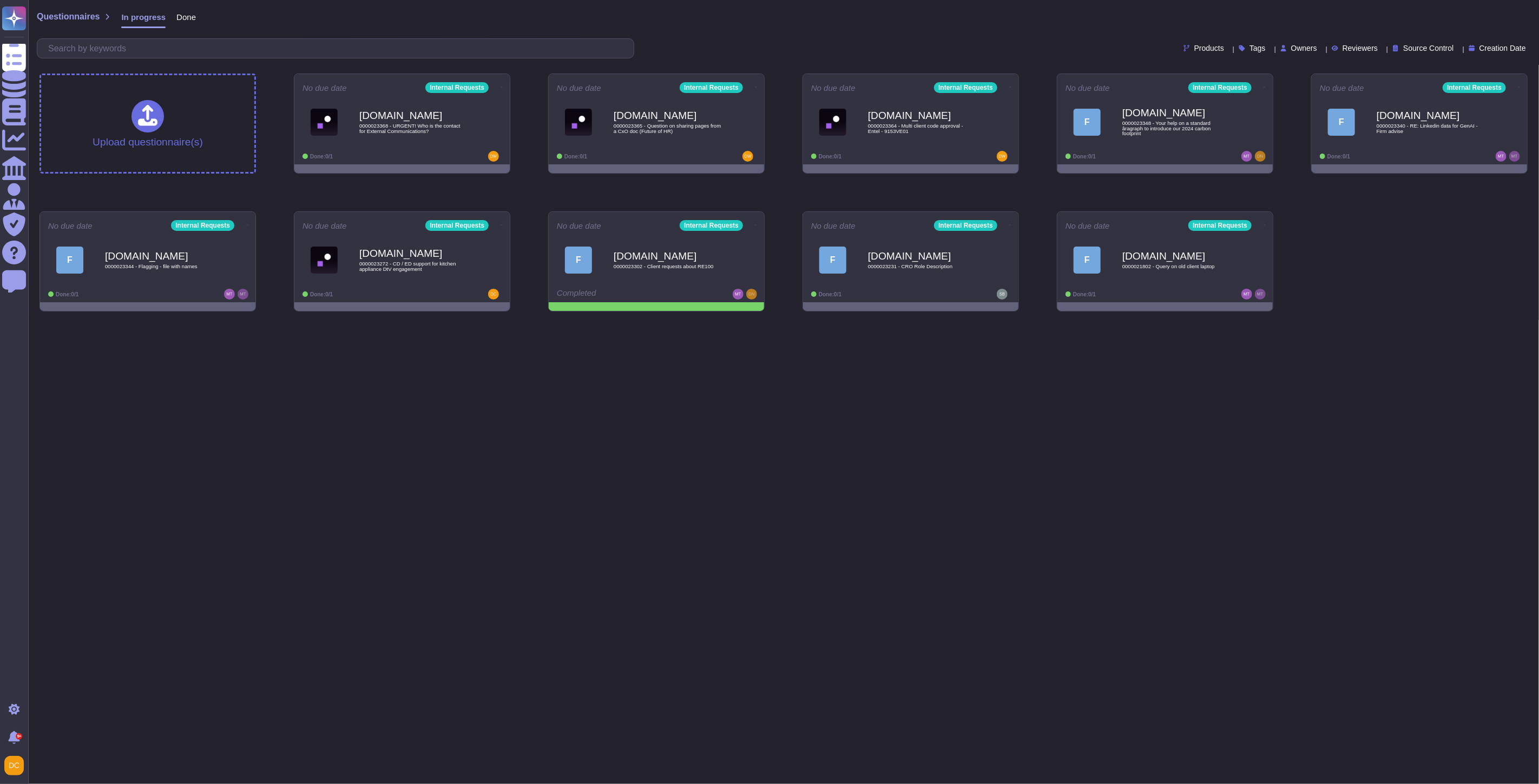
click at [424, 320] on html "Questionnaires Knowledge Base Documents Analytics CAIQ / SIG Admin Trust Center…" at bounding box center [770, 160] width 1539 height 320
click at [176, 18] on span "Done" at bounding box center [186, 17] width 20 height 8
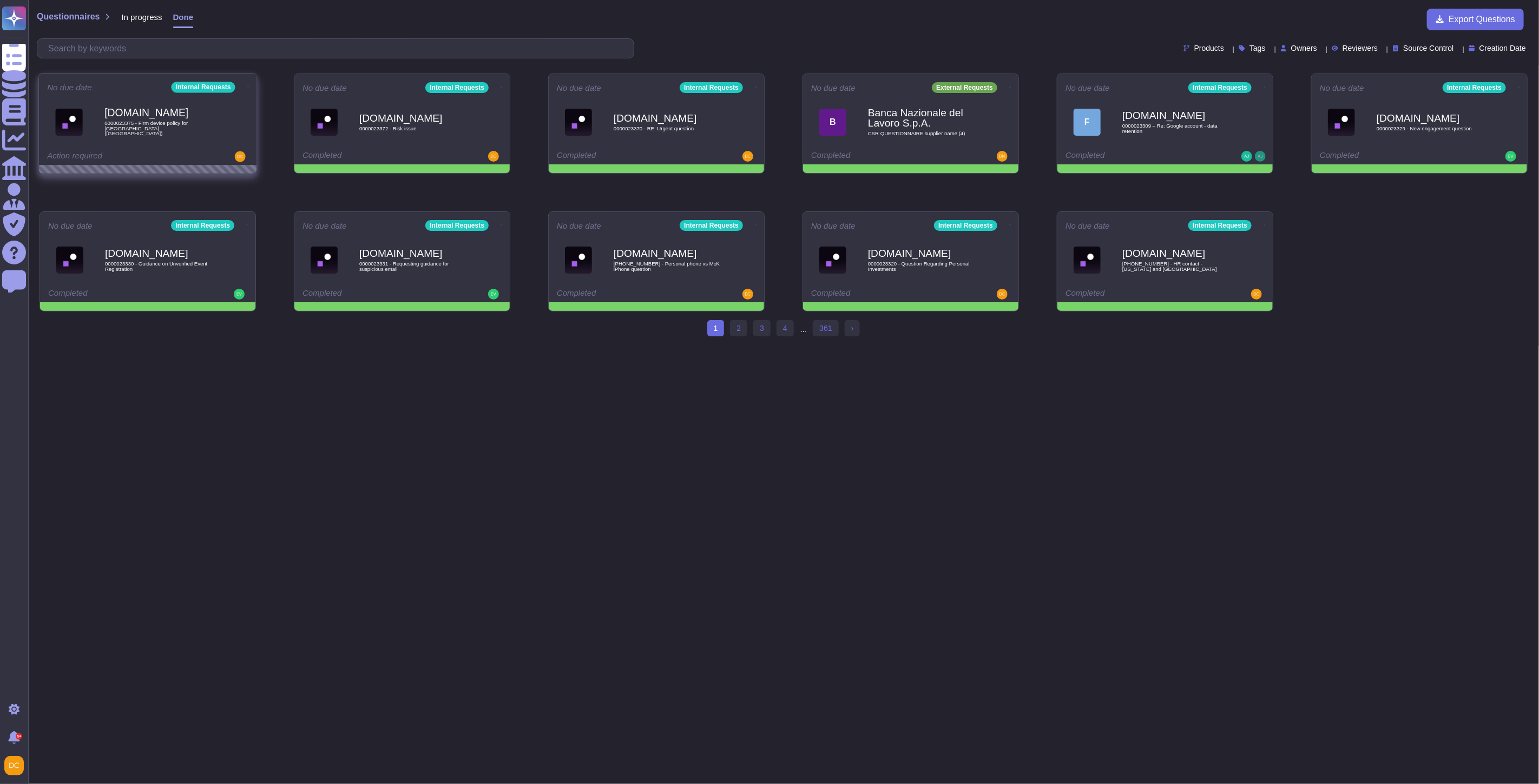
click at [247, 85] on icon at bounding box center [249, 87] width 2 height 3
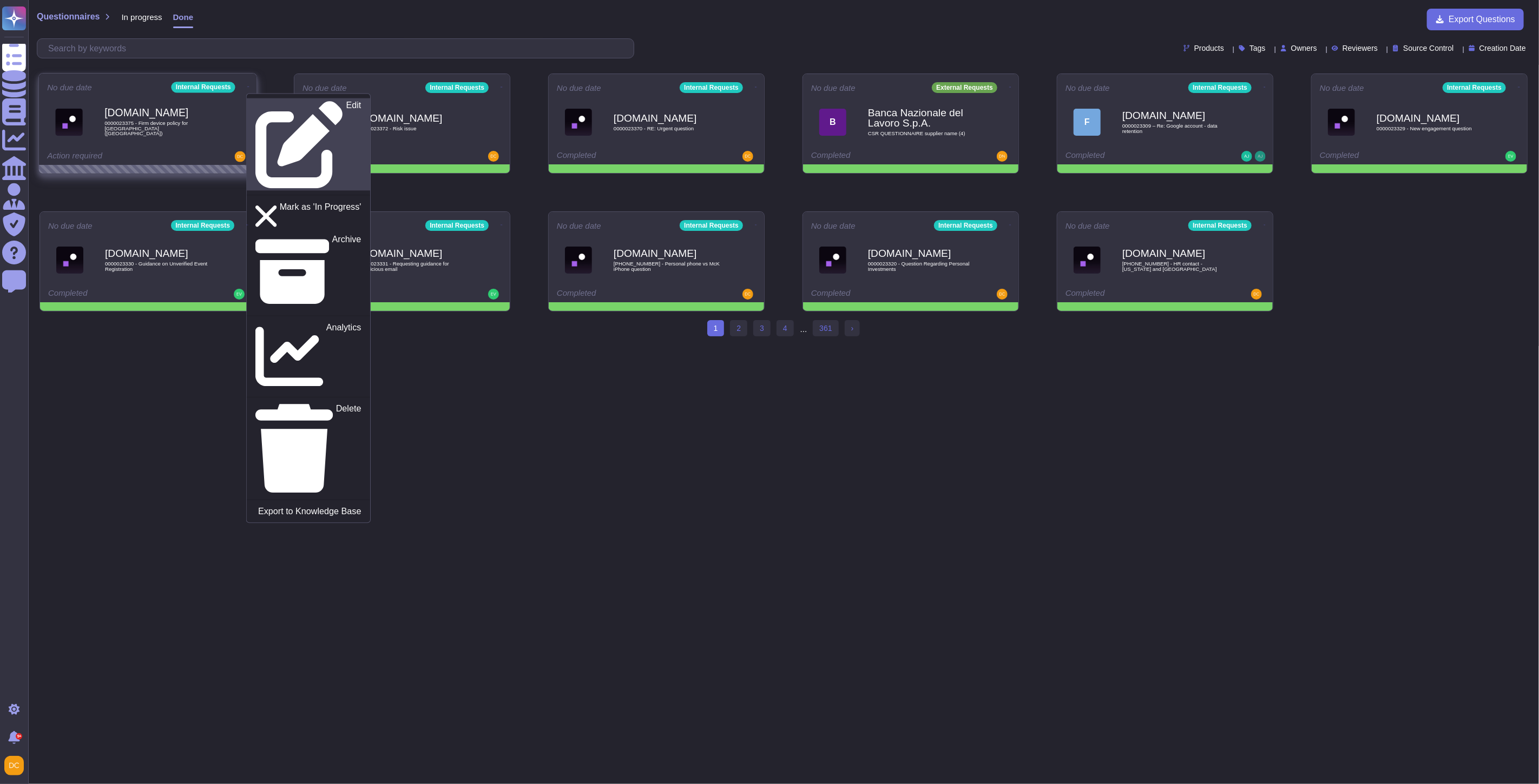
click at [347, 104] on p "Edit" at bounding box center [354, 144] width 15 height 88
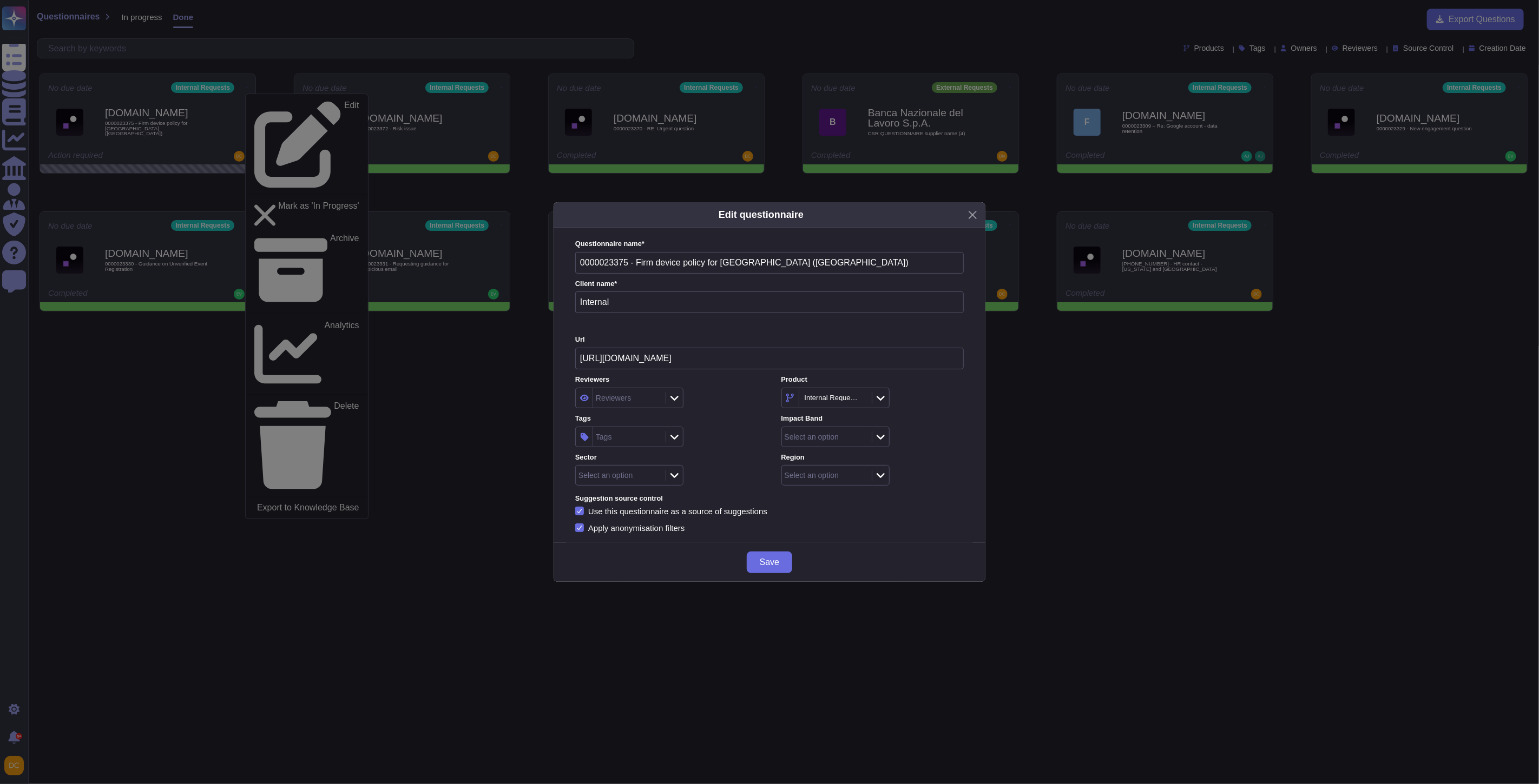
click at [313, 128] on div "Edit questionnaire Questionnaire name * 0000023375 - Firm device policy for [GE…" at bounding box center [770, 392] width 1539 height 784
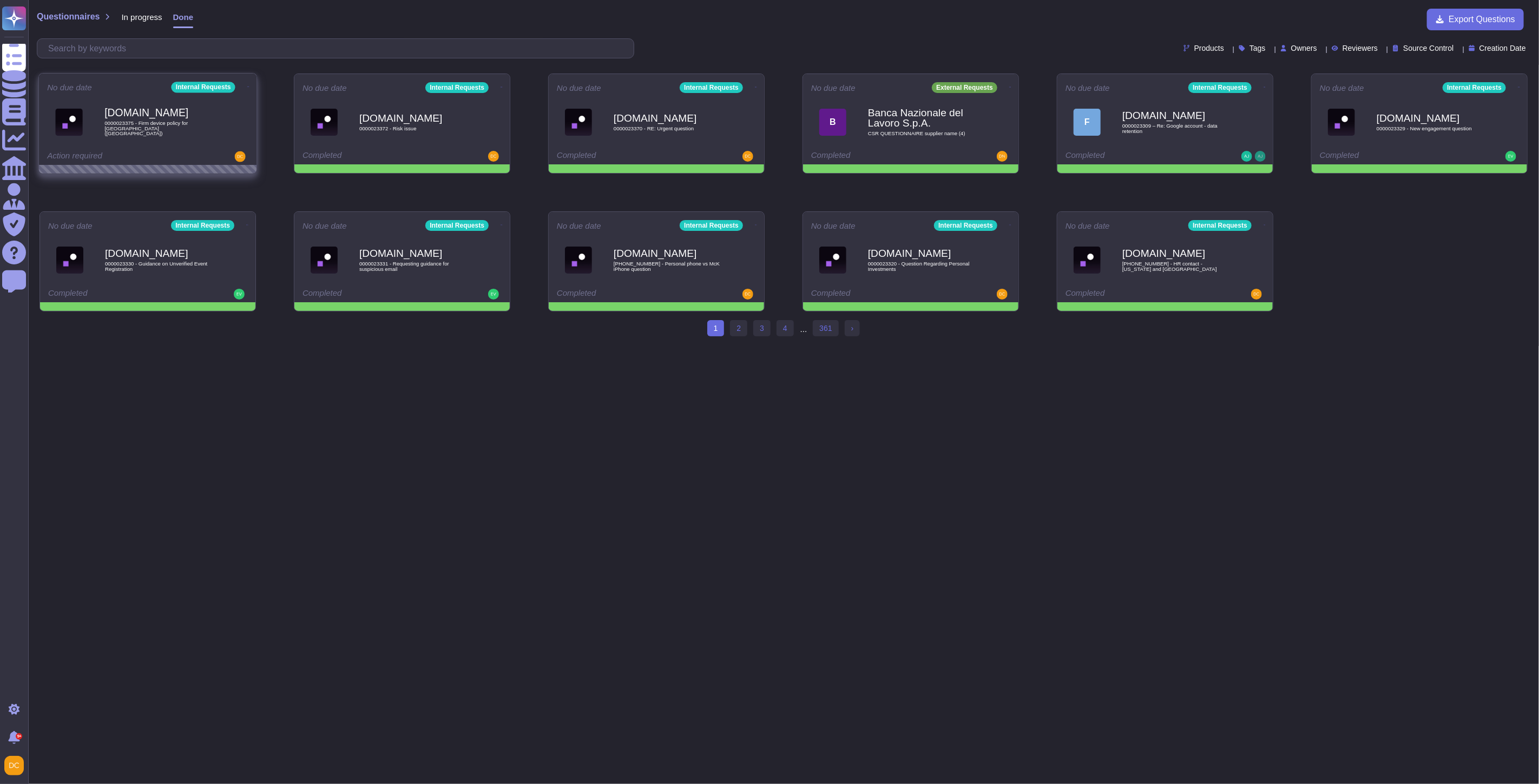
click at [247, 87] on icon at bounding box center [249, 87] width 2 height 1
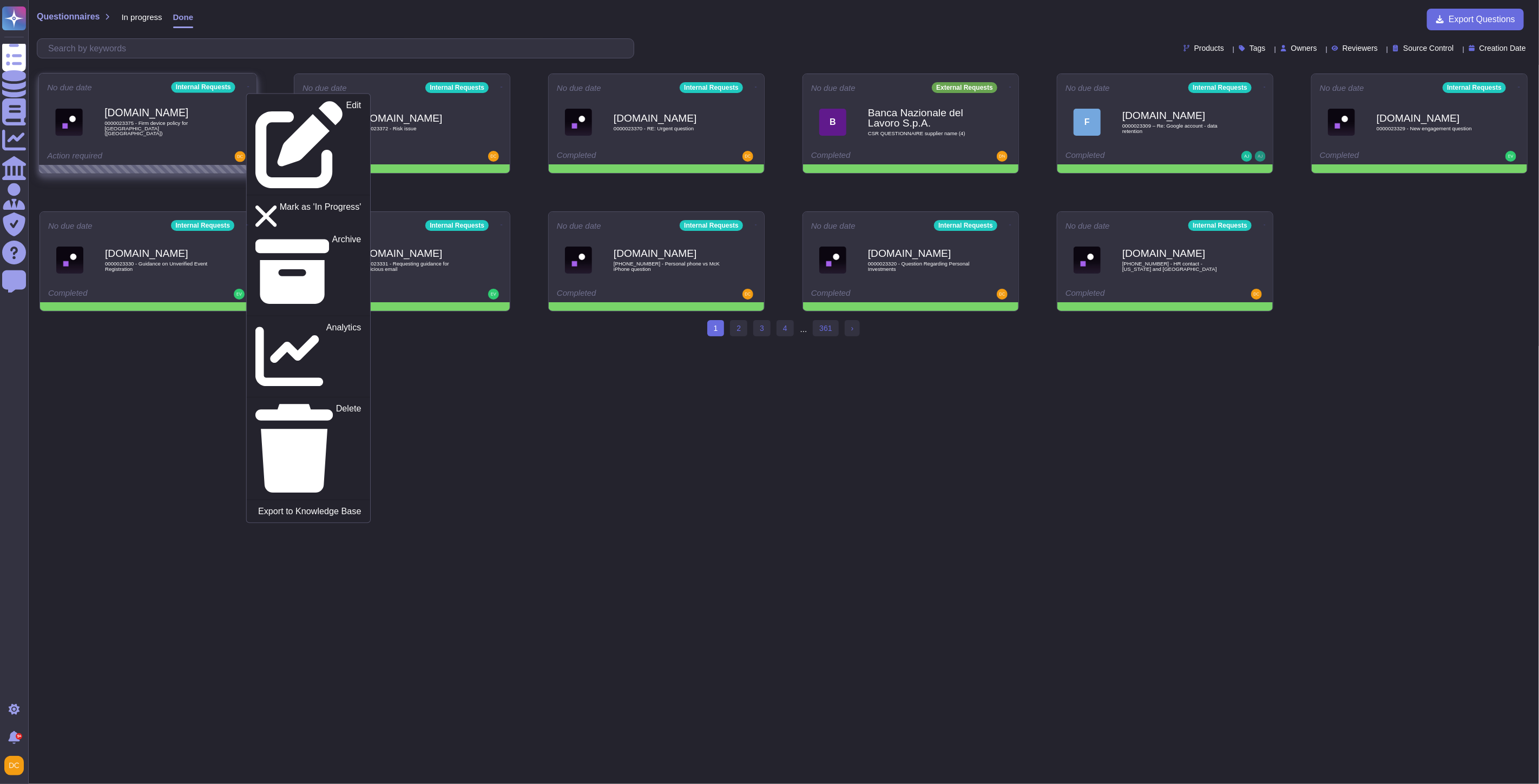
click at [296, 121] on div "Edit Mark as 'In Progress' Archive Analytics Delete Export to Knowledge Base" at bounding box center [308, 309] width 124 height 430
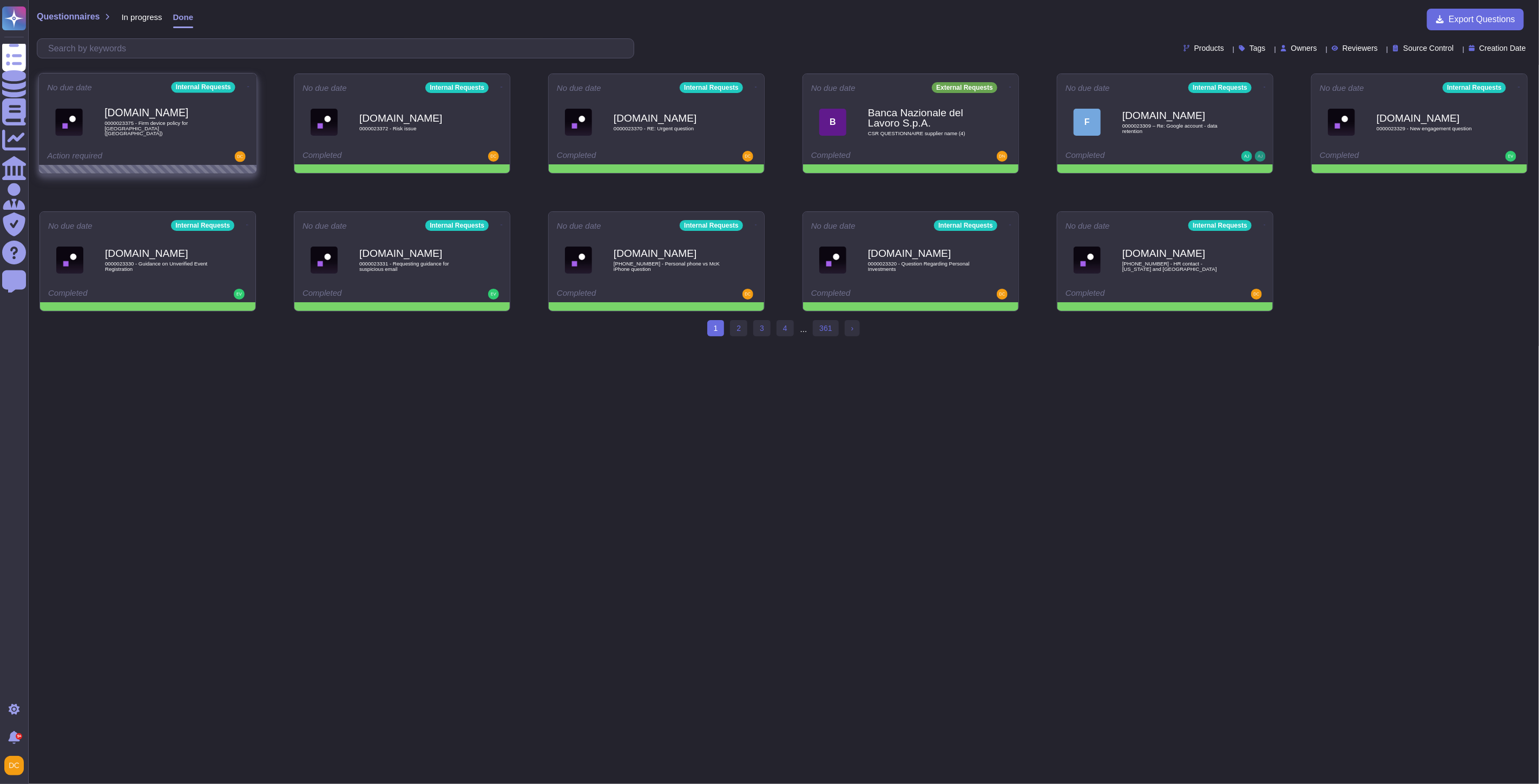
click at [247, 85] on icon at bounding box center [249, 87] width 2 height 3
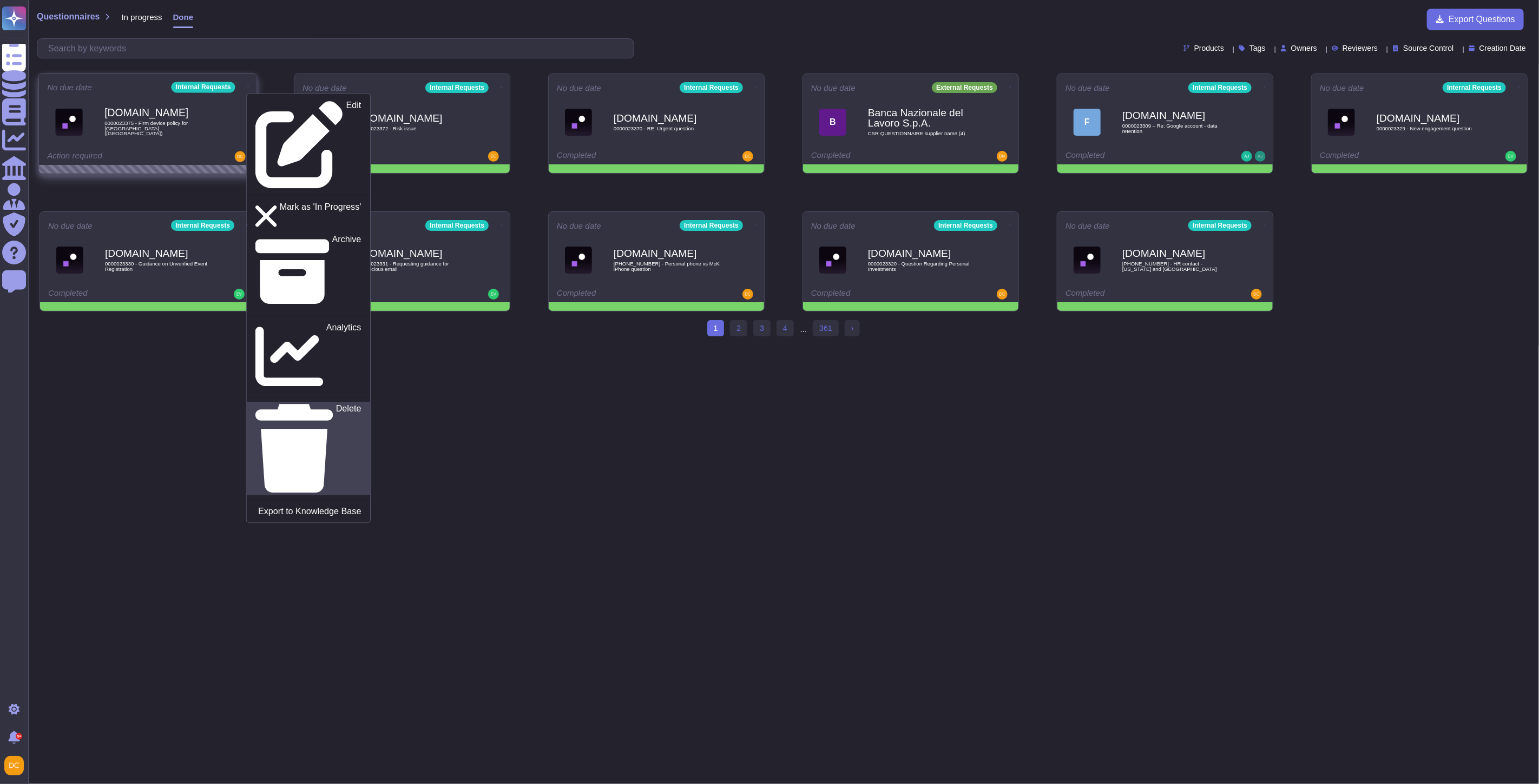
click at [336, 405] on p "Delete" at bounding box center [348, 449] width 26 height 88
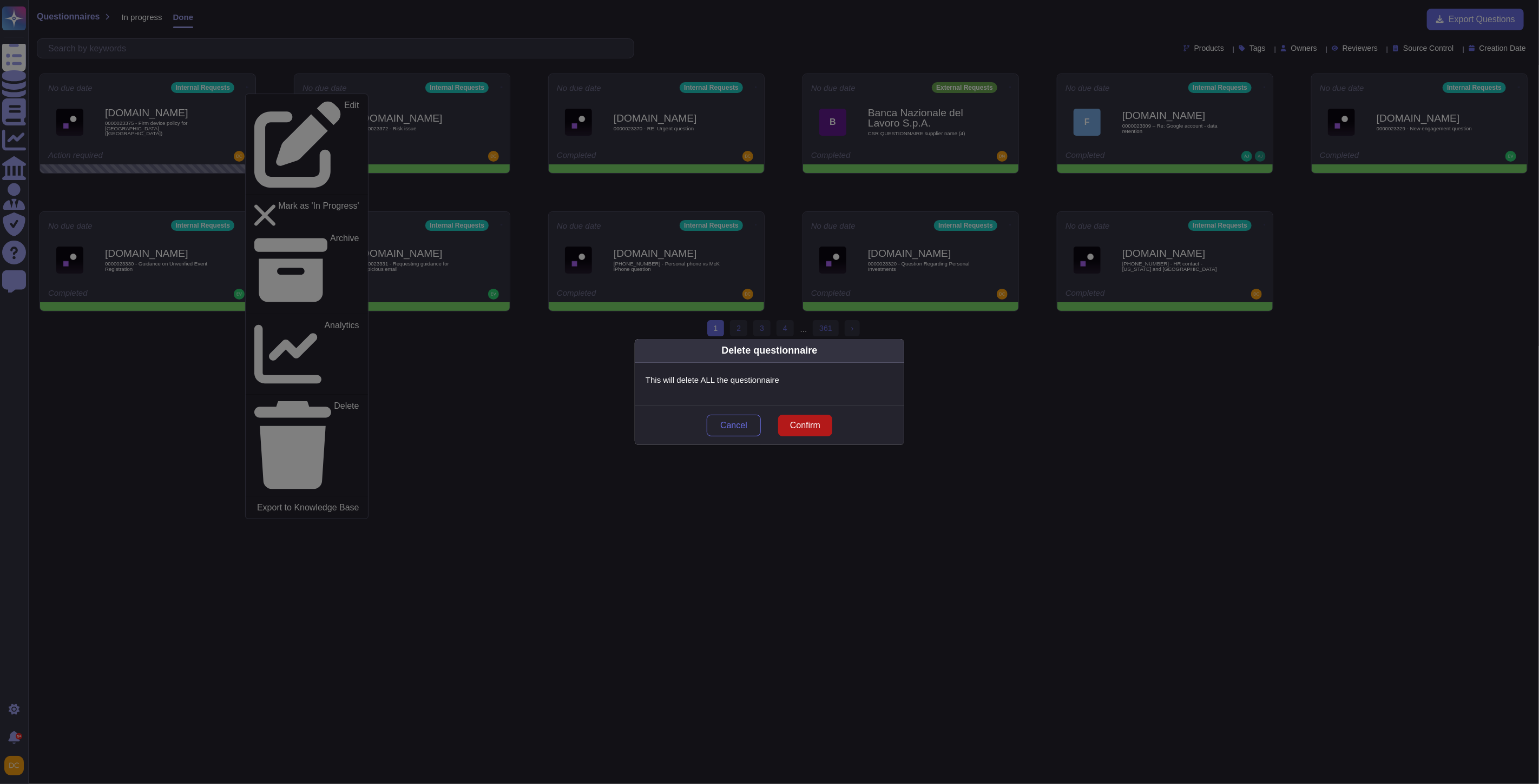
click at [811, 422] on span "Confirm" at bounding box center [805, 426] width 30 height 8
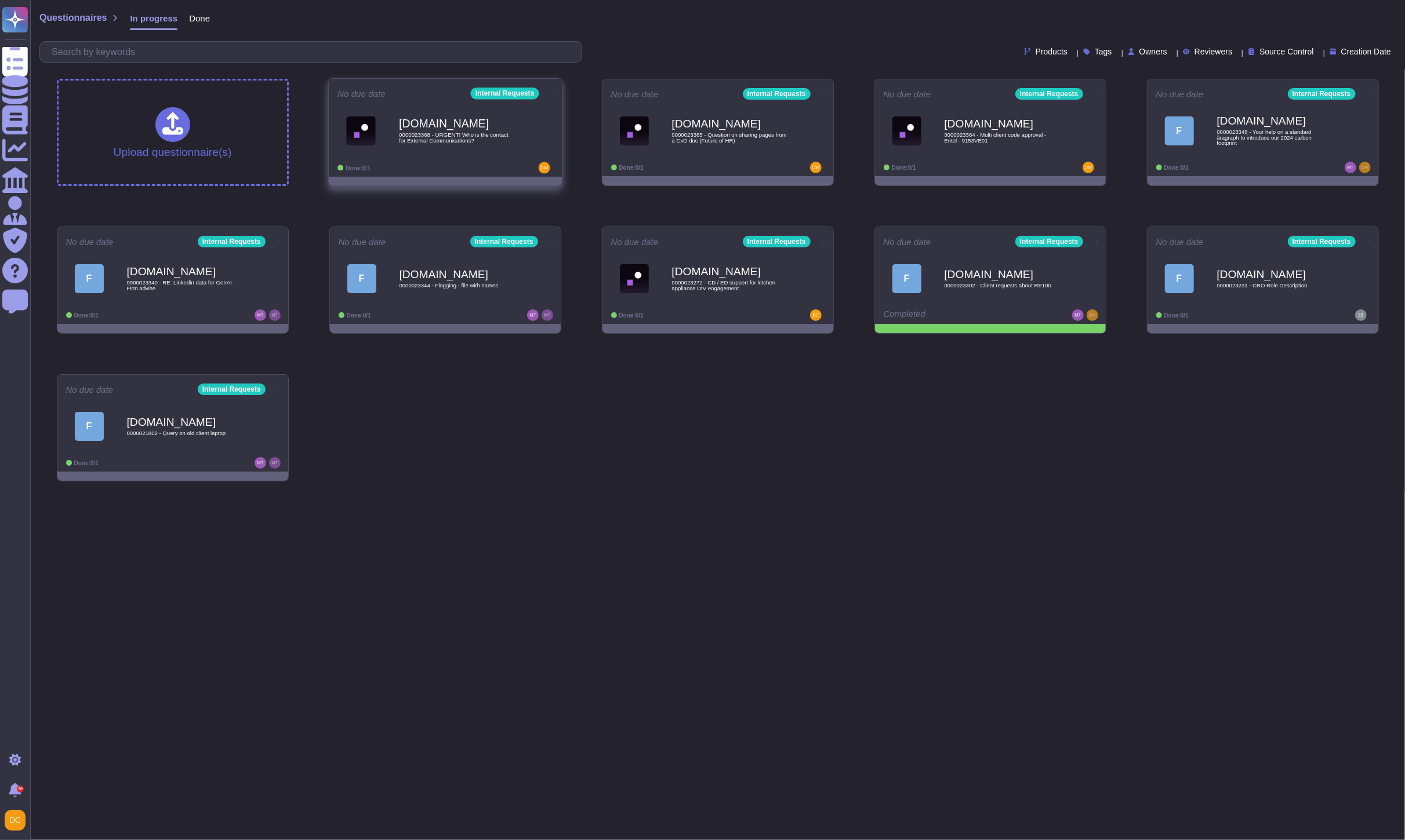
click at [418, 140] on span "0000023368 - URGENT! Who is the contact for External Communications?" at bounding box center [457, 138] width 117 height 11
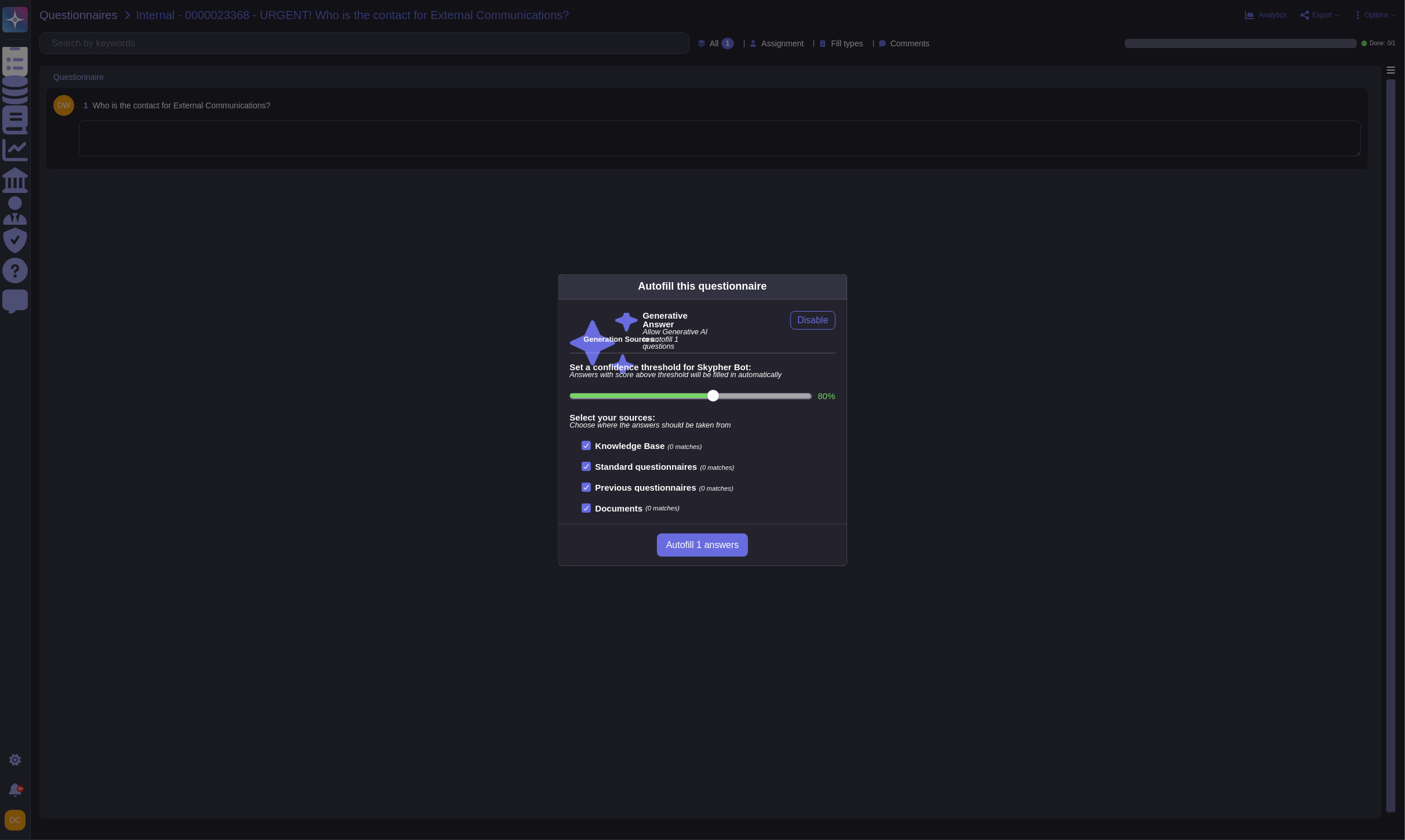
click at [526, 223] on div "Autofill this questionnaire Generative Answer Allow Generative AI to autofill 1…" at bounding box center [702, 420] width 1405 height 840
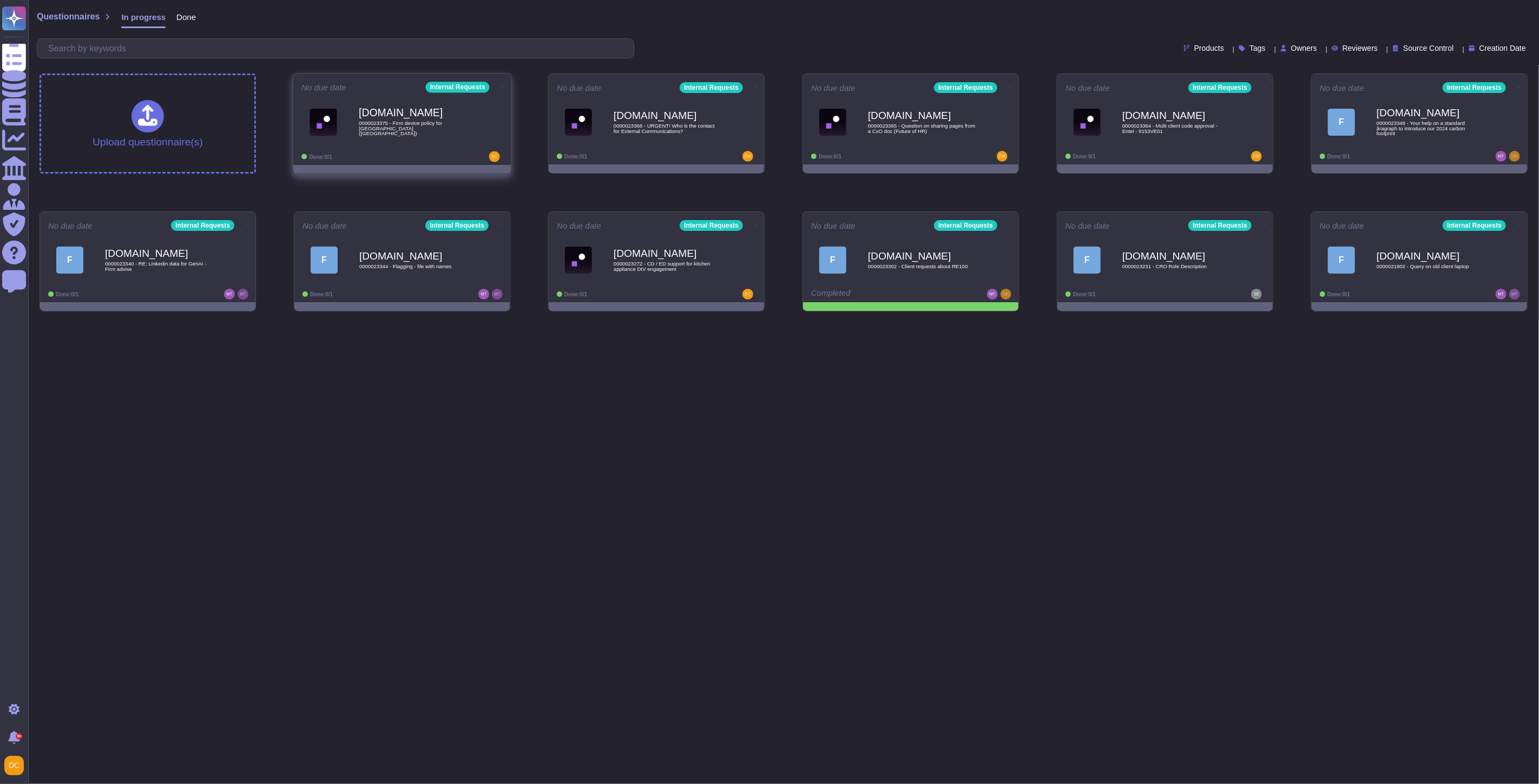
click at [393, 118] on b "[DOMAIN_NAME]" at bounding box center [413, 112] width 109 height 10
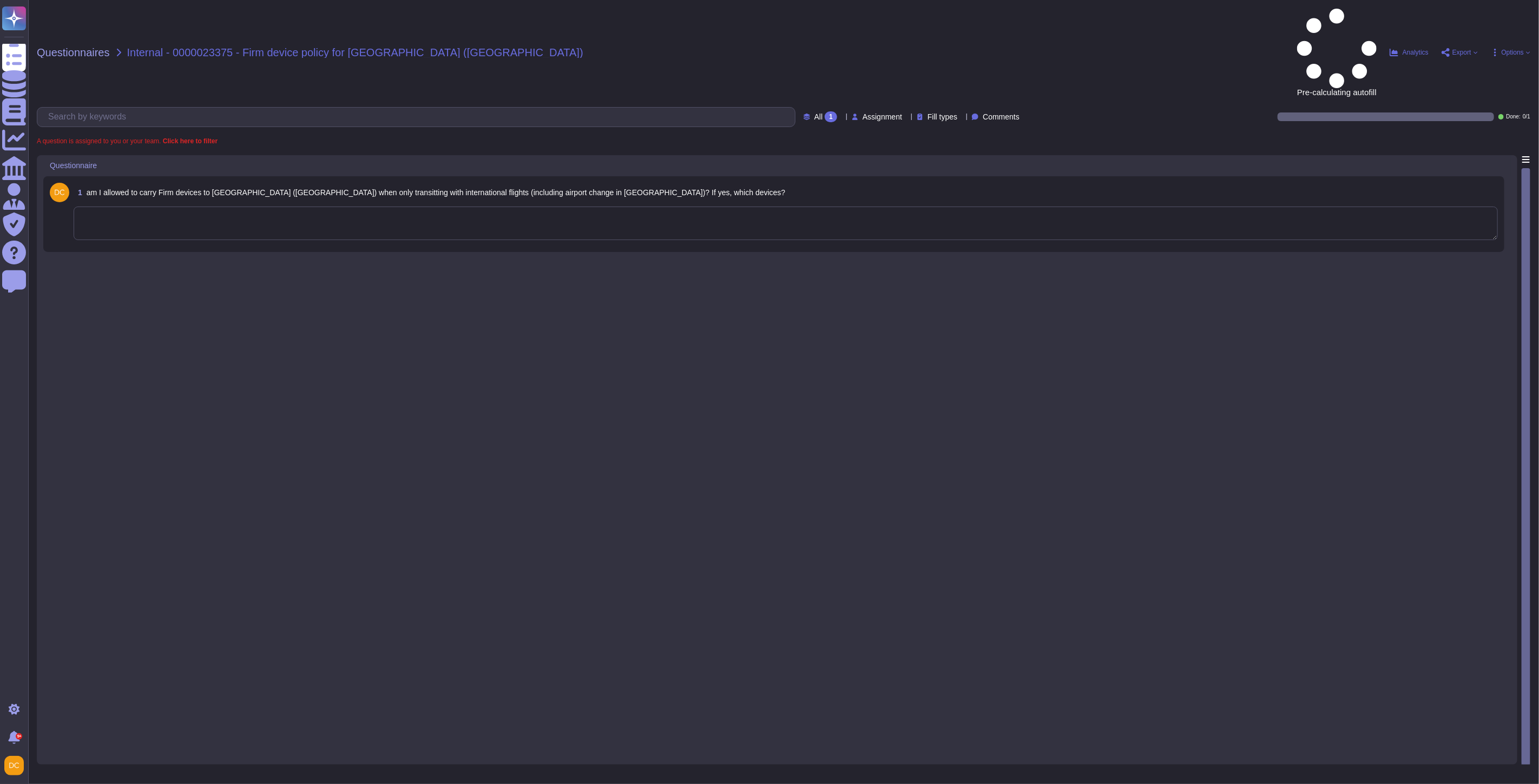
click at [252, 207] on textarea at bounding box center [786, 223] width 1424 height 33
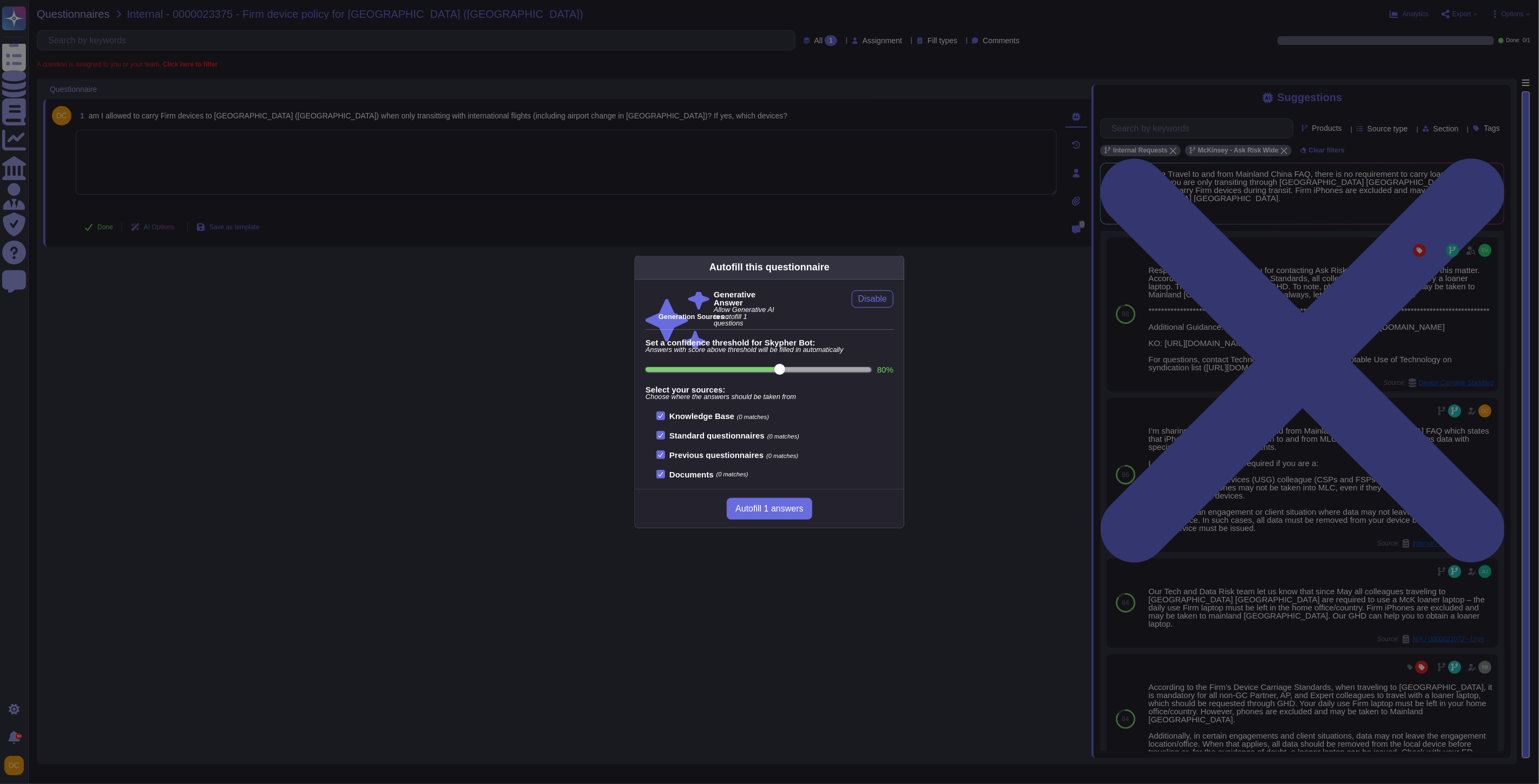
click at [596, 413] on div "Autofill this questionnaire Generative Answer Allow Generative AI to autofill 1…" at bounding box center [770, 392] width 1539 height 784
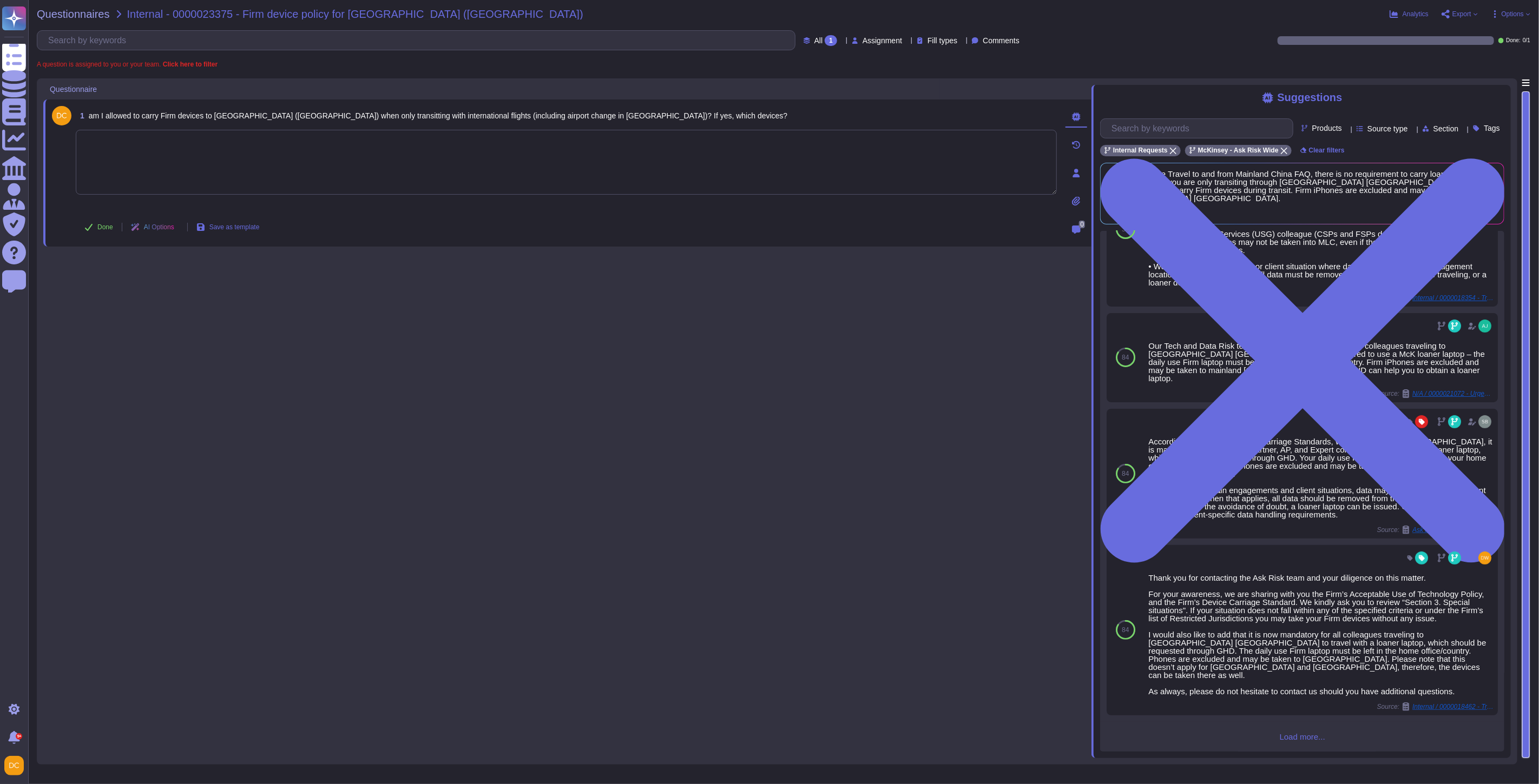
scroll to position [240, 0]
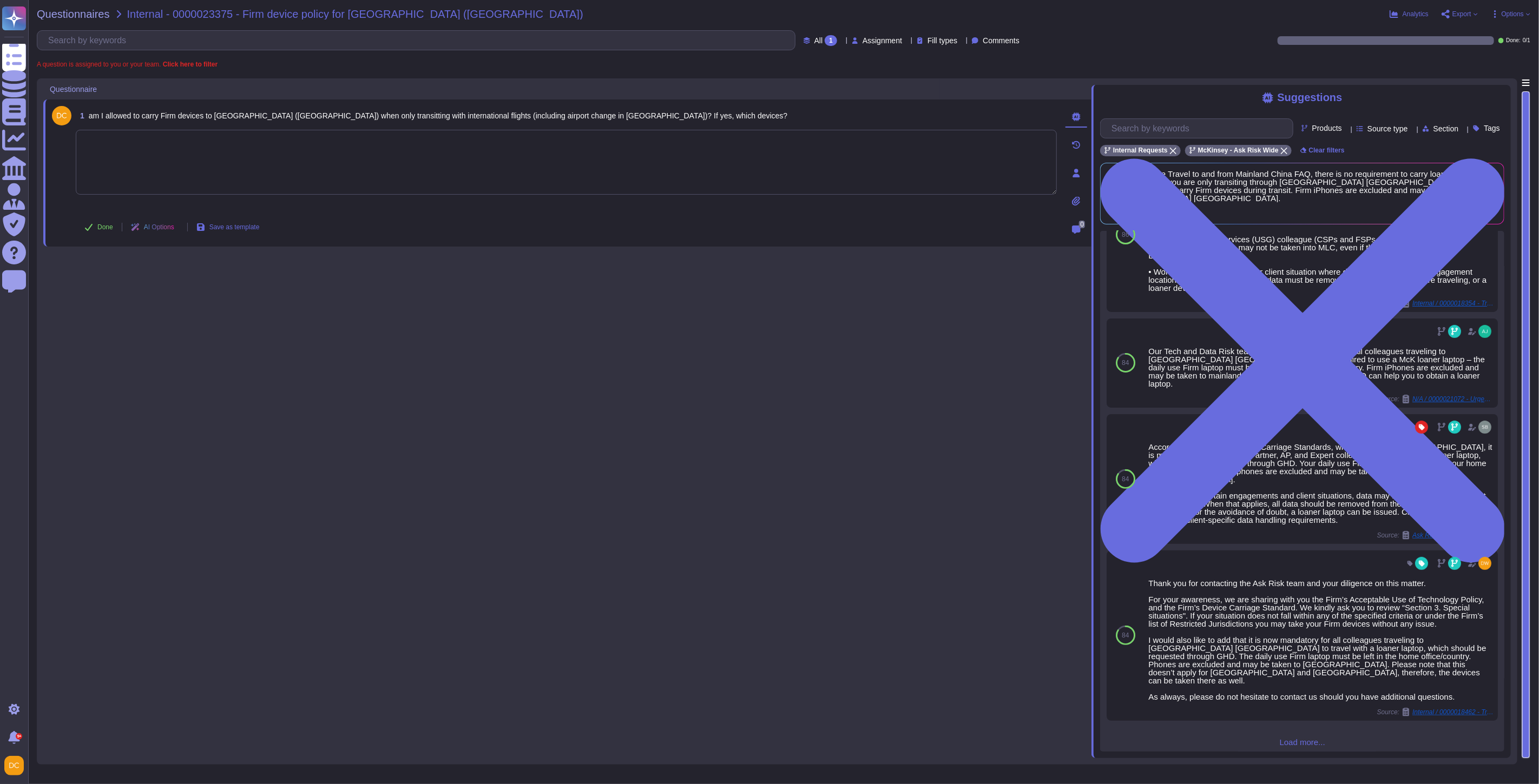
click at [271, 176] on textarea at bounding box center [566, 162] width 981 height 65
paste textarea "For your awareness, I am sharing with you our Firm’s Travel to and from [GEOGRA…"
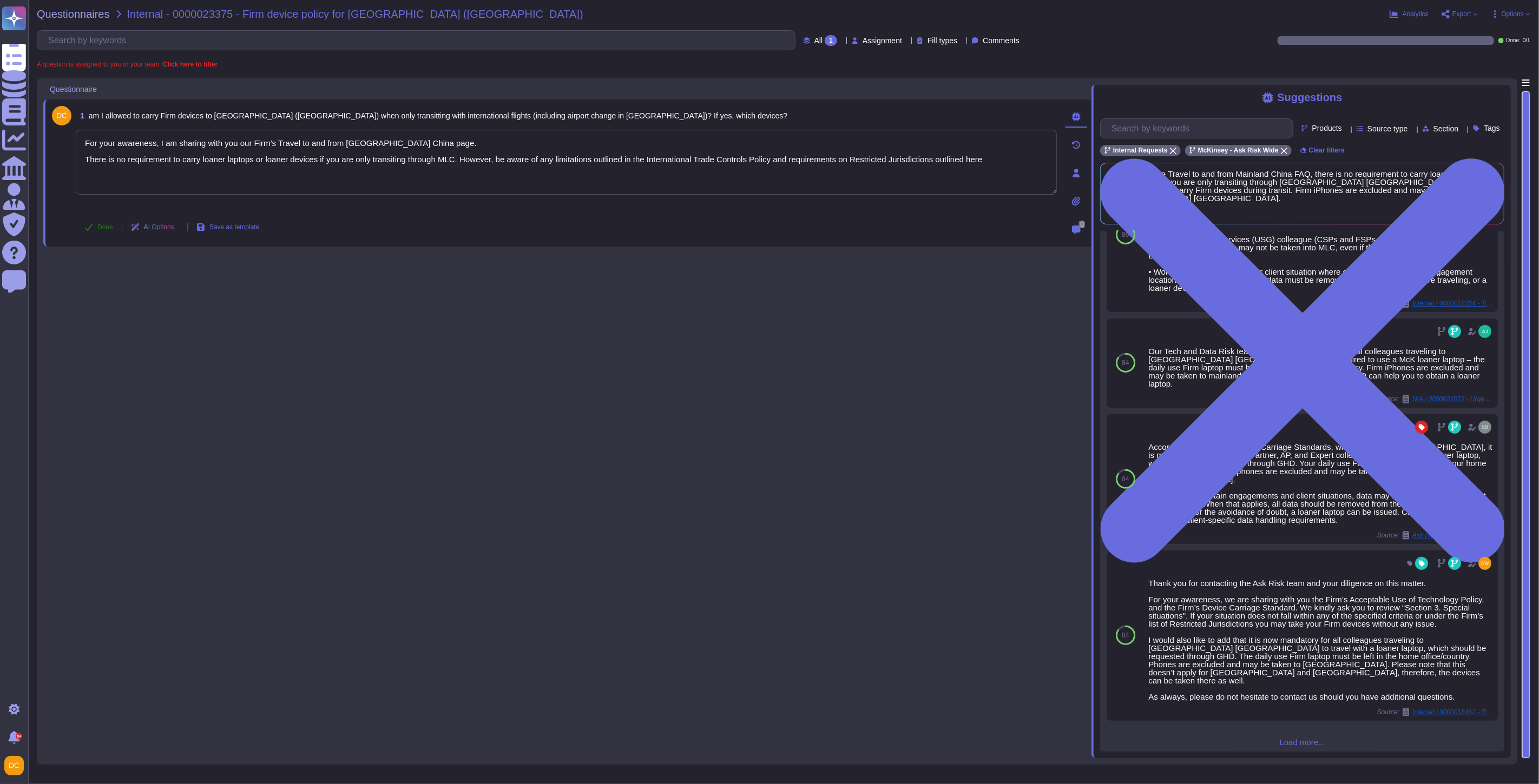
type textarea "For your awareness, I am sharing with you our Firm’s Travel to and from [GEOGRA…"
click at [102, 228] on span "Done" at bounding box center [105, 227] width 16 height 7
